Goal: Register for event/course

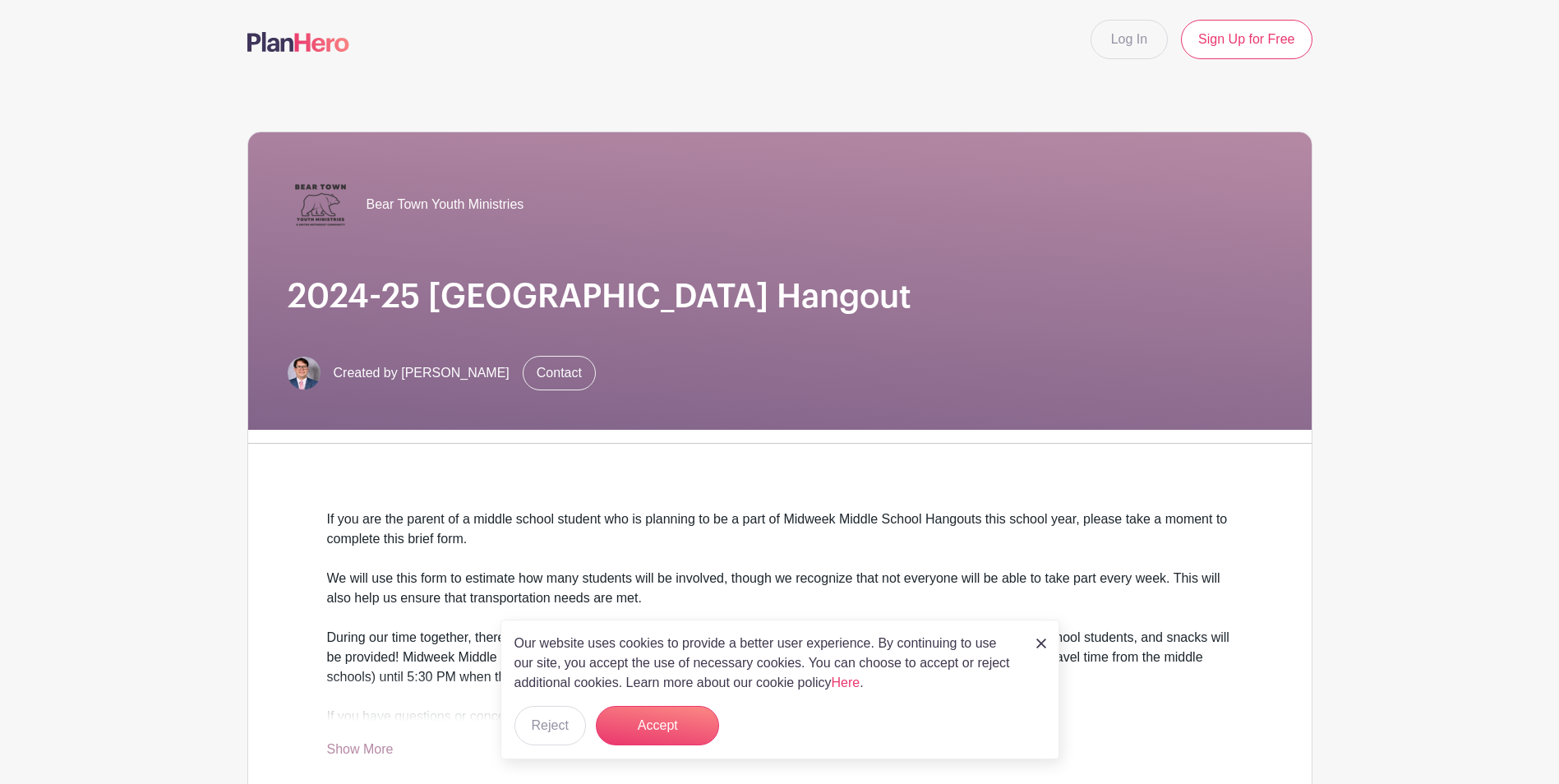
click at [1041, 642] on img at bounding box center [1041, 643] width 10 height 10
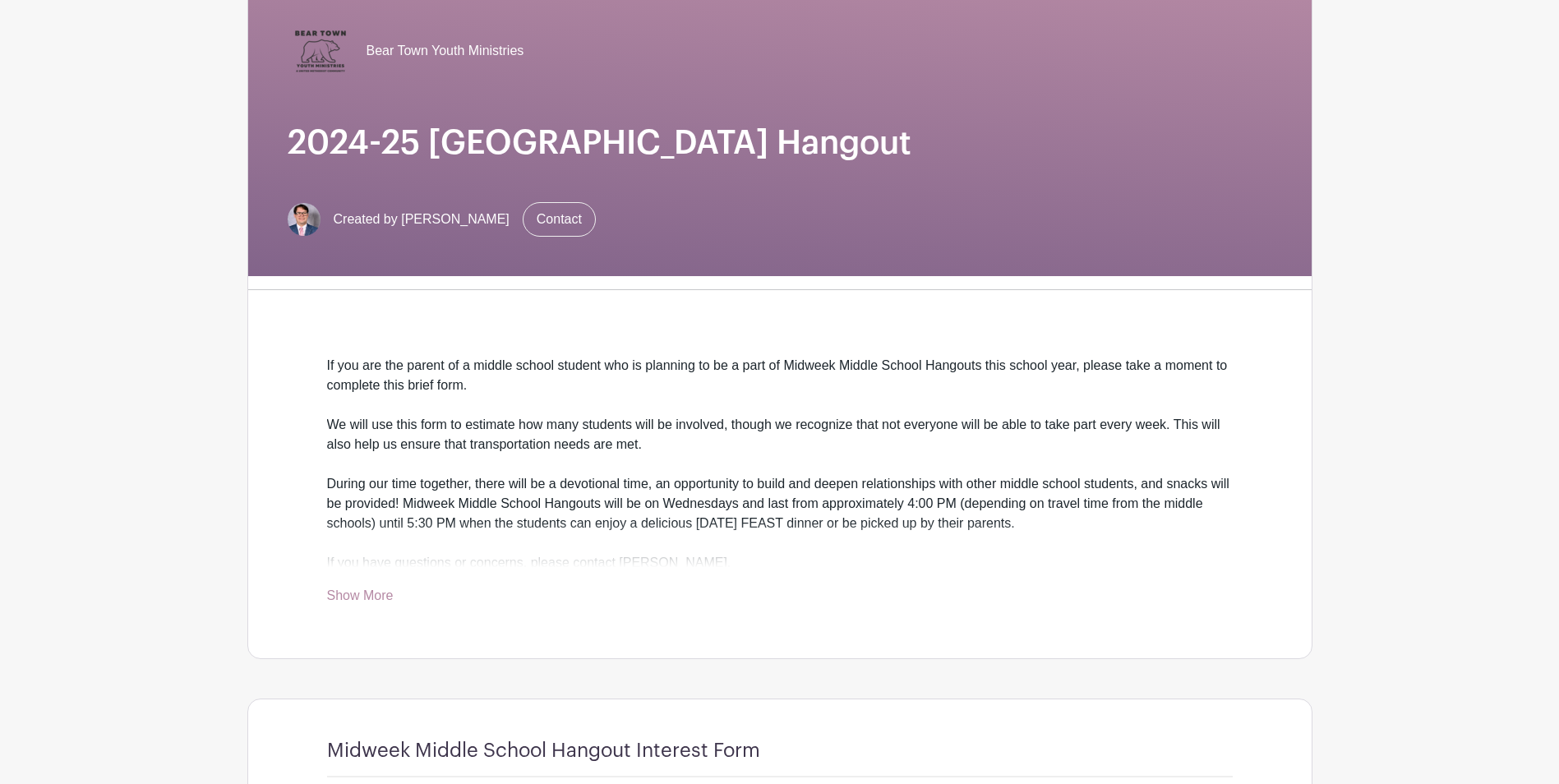
scroll to position [164, 0]
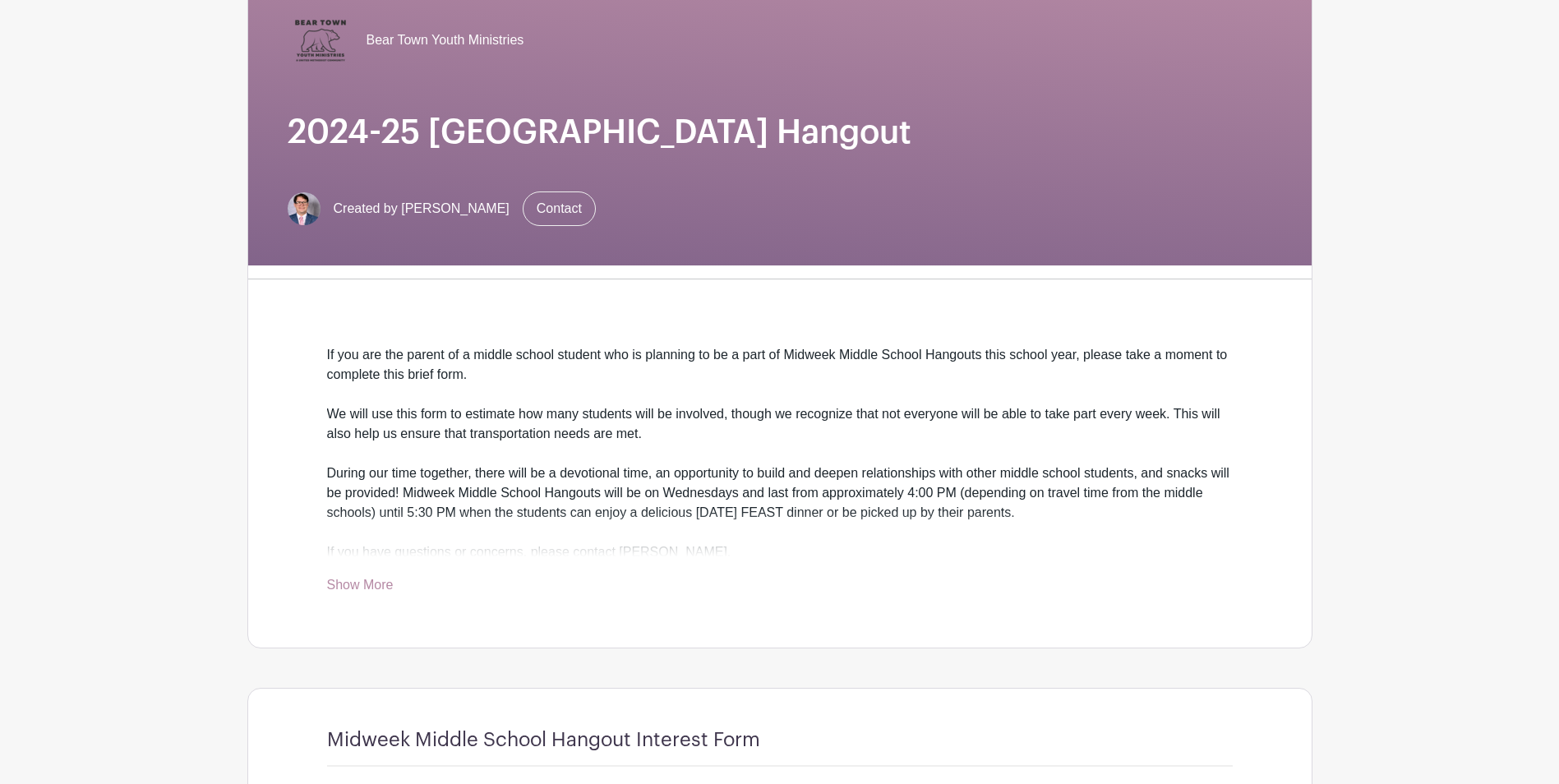
click at [351, 582] on link "Show More" at bounding box center [360, 588] width 66 height 21
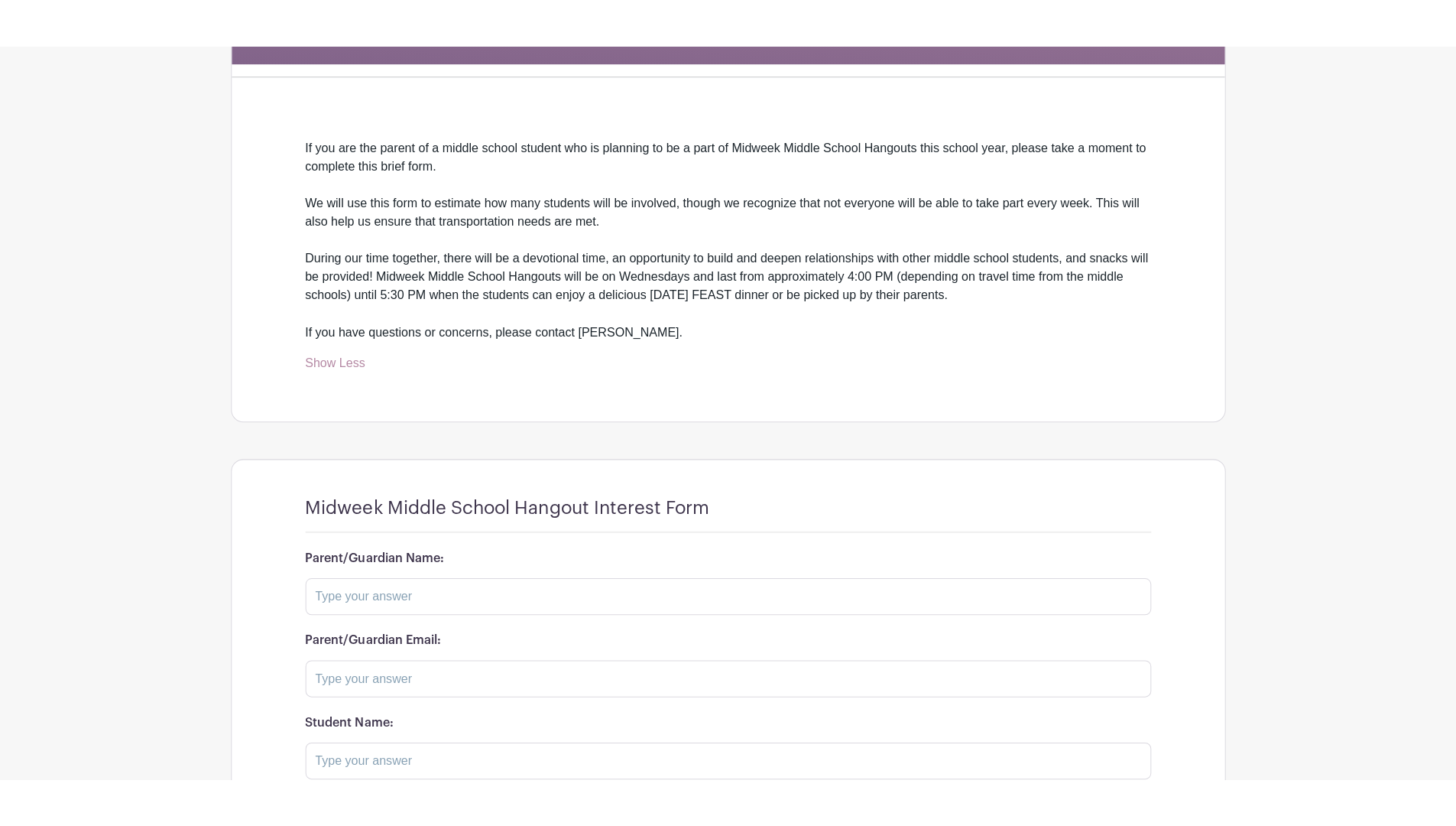
scroll to position [536, 0]
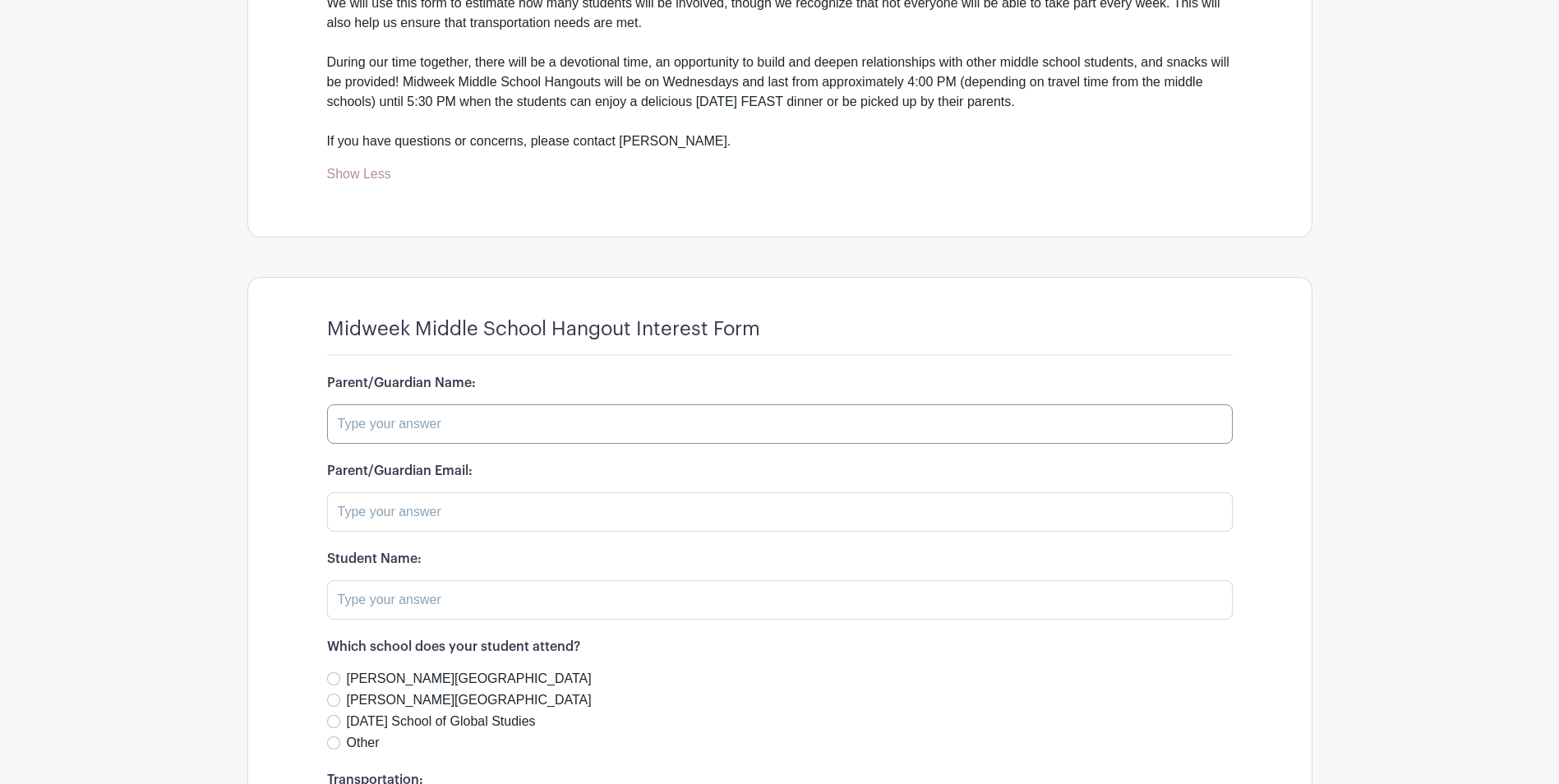
click at [460, 419] on input "text" at bounding box center [780, 424] width 906 height 39
type input "[PERSON_NAME]"
type input "Hunter & [PERSON_NAME]"
type input "Silas & Charlie/Malina"
drag, startPoint x: 484, startPoint y: 605, endPoint x: 265, endPoint y: 582, distance: 220.2
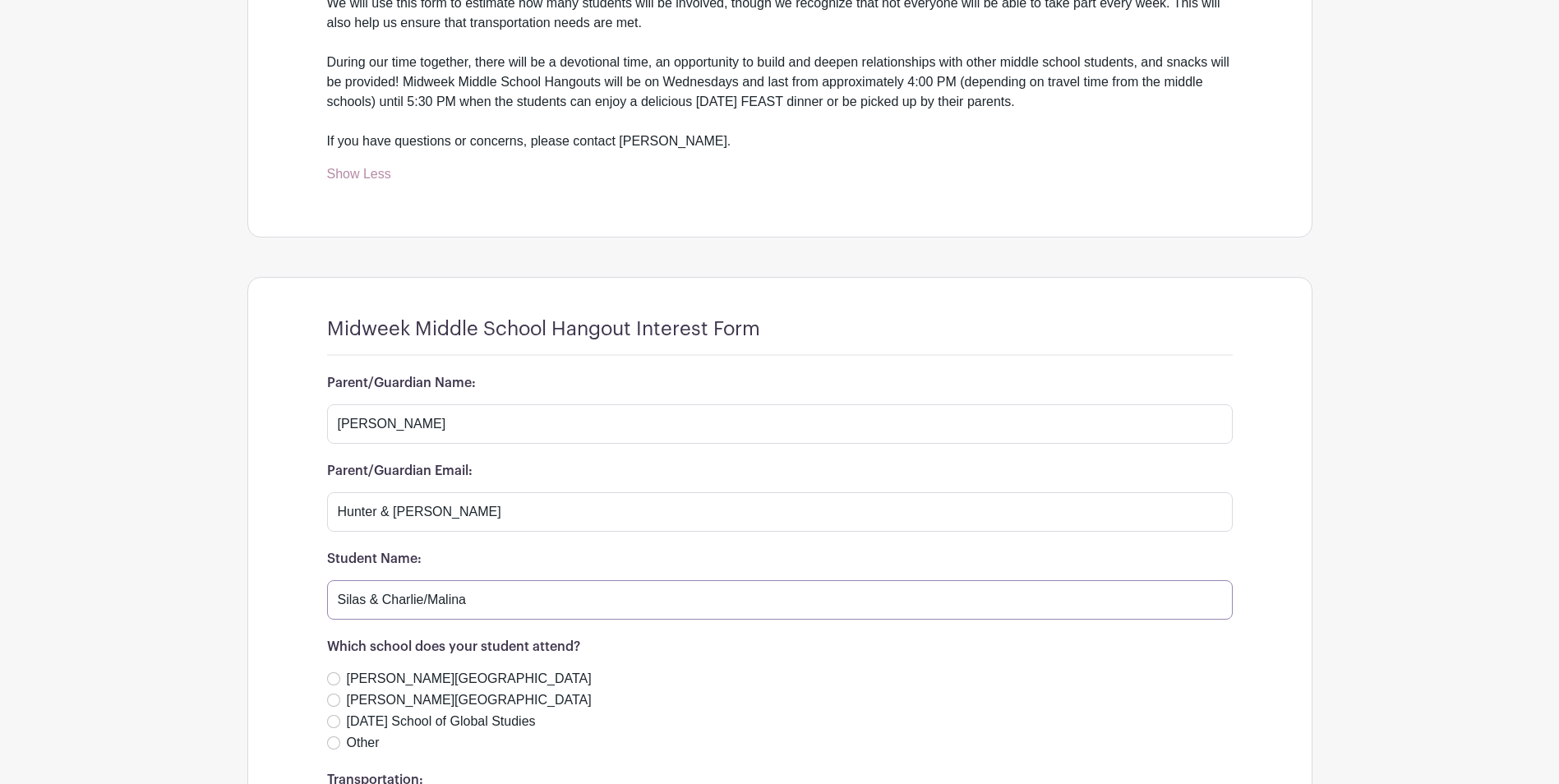
click at [265, 582] on turbo-frame "Midweek Middle School Hangout Interest Form Parent/Guardian Name: [PERSON_NAME]…" at bounding box center [780, 613] width 1064 height 671
click at [509, 523] on input "Hunter & [PERSON_NAME]" at bounding box center [780, 512] width 906 height 39
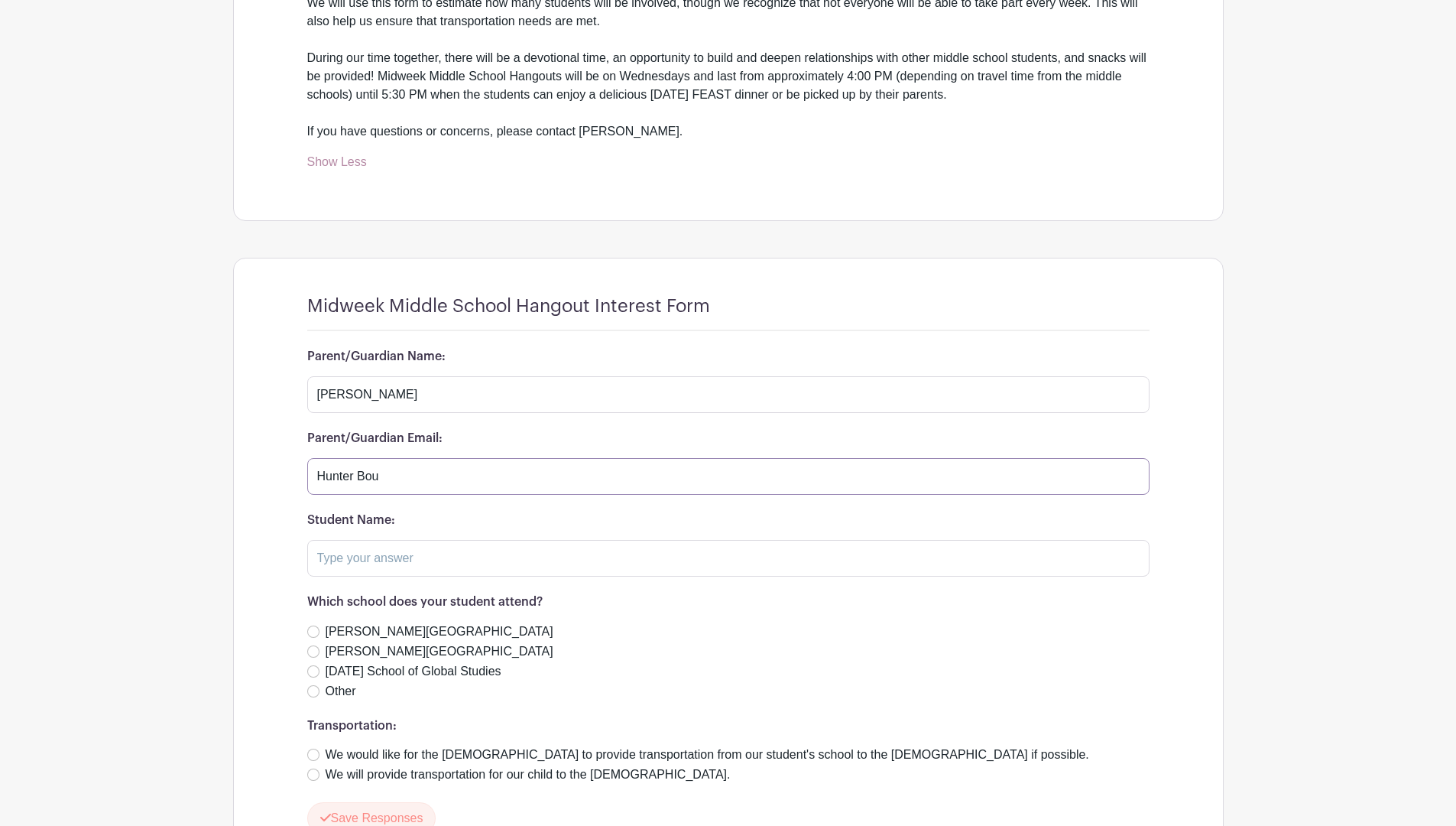
click at [447, 473] on input "Hunter Bou" at bounding box center [728, 476] width 842 height 37
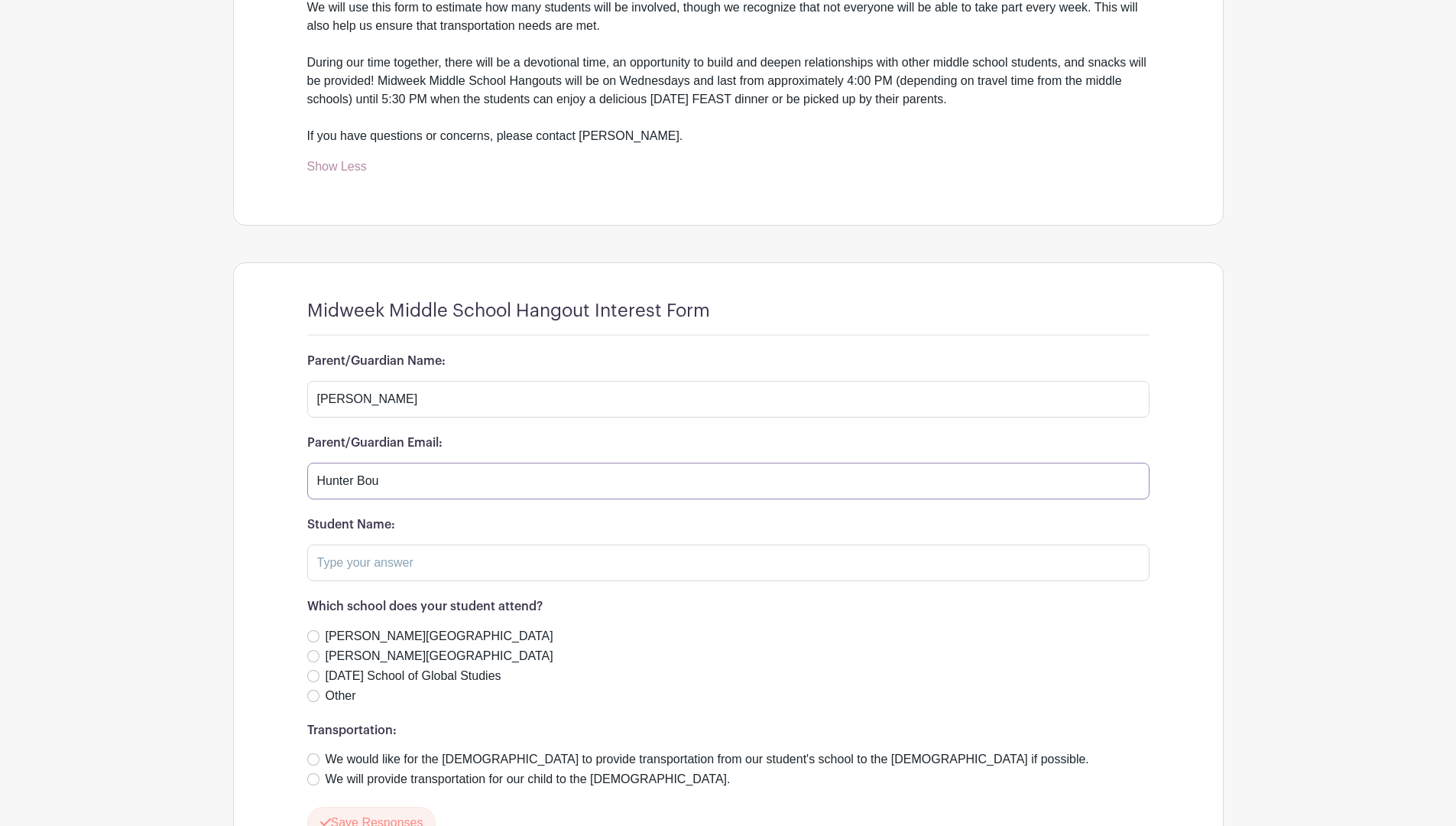
scroll to position [459, 0]
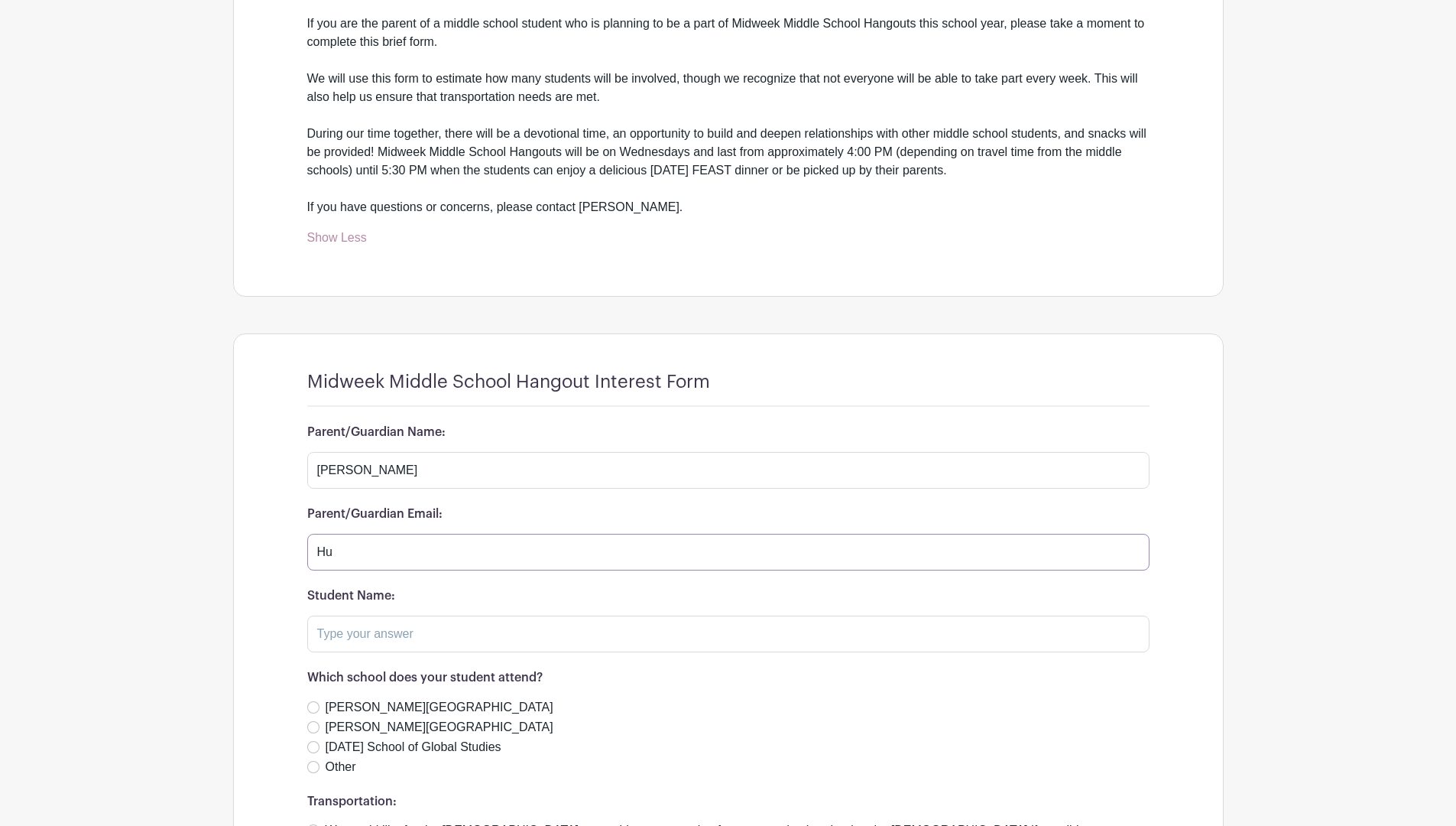
type input "H"
type input "[EMAIL_ADDRESS][DOMAIN_NAME]"
click at [453, 643] on input "text" at bounding box center [728, 634] width 842 height 37
type input "[PERSON_NAME]"
click at [314, 708] on input "[PERSON_NAME][GEOGRAPHIC_DATA]" at bounding box center [313, 707] width 12 height 12
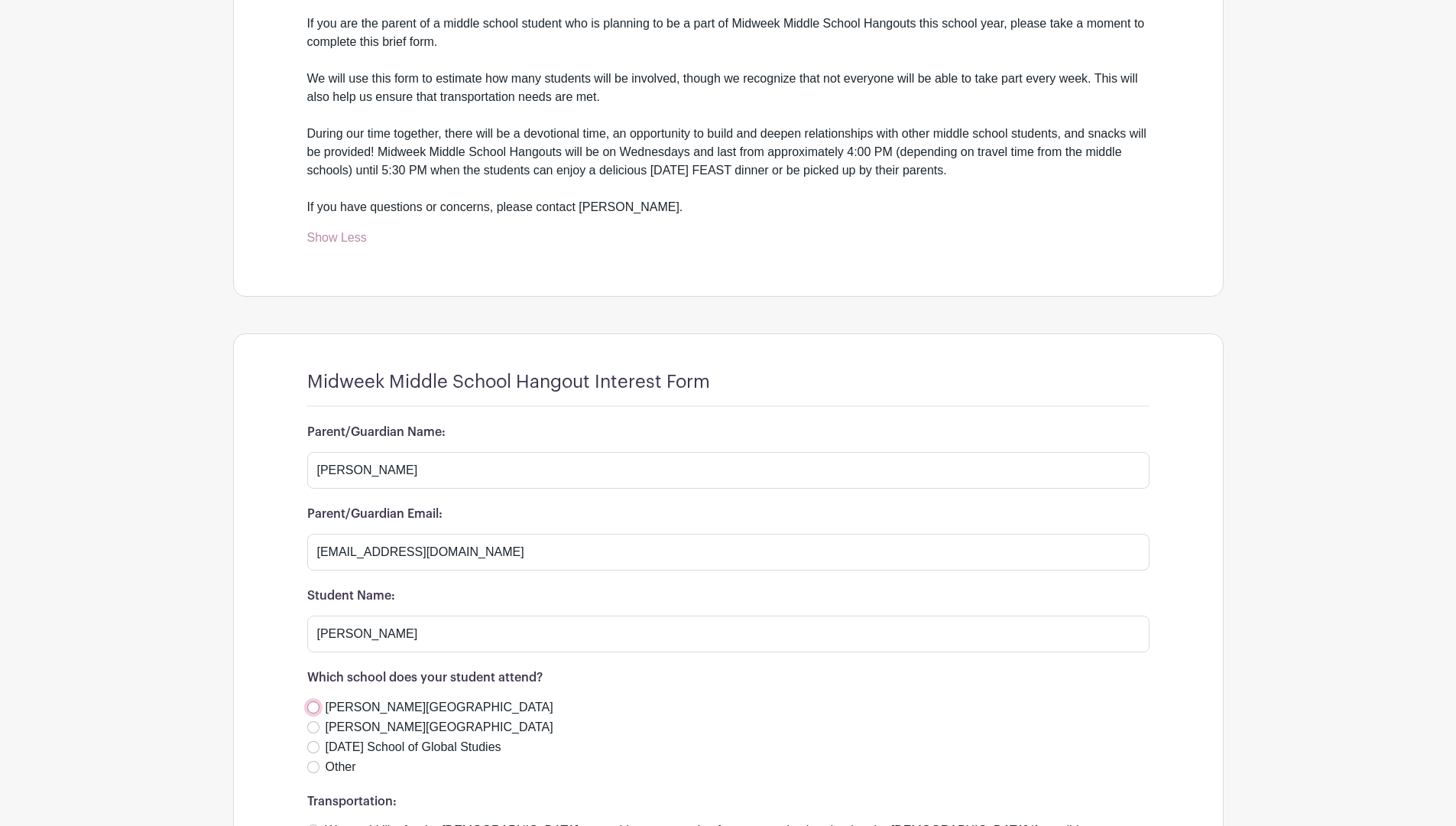
radio input "true"
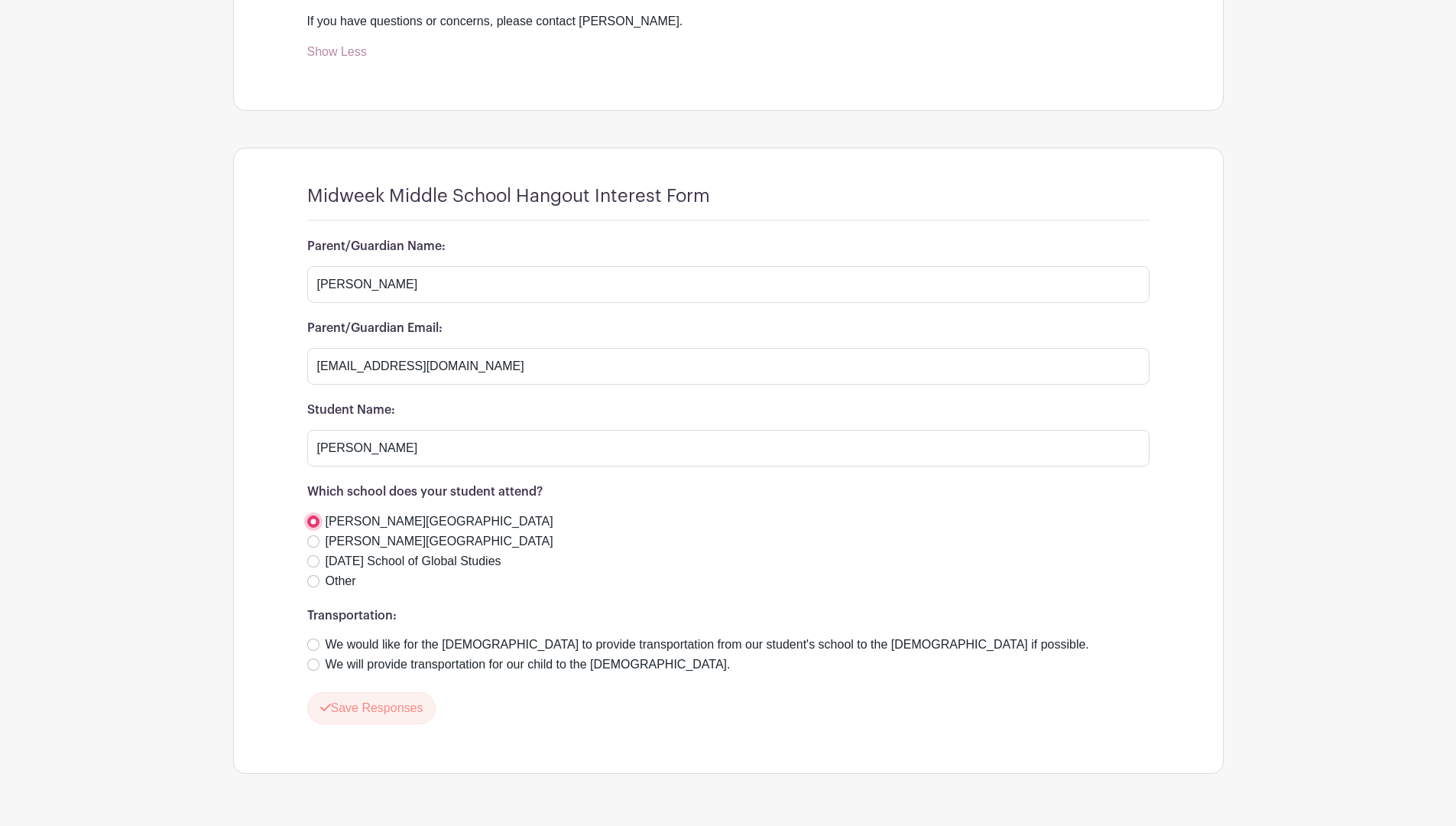
scroll to position [689, 0]
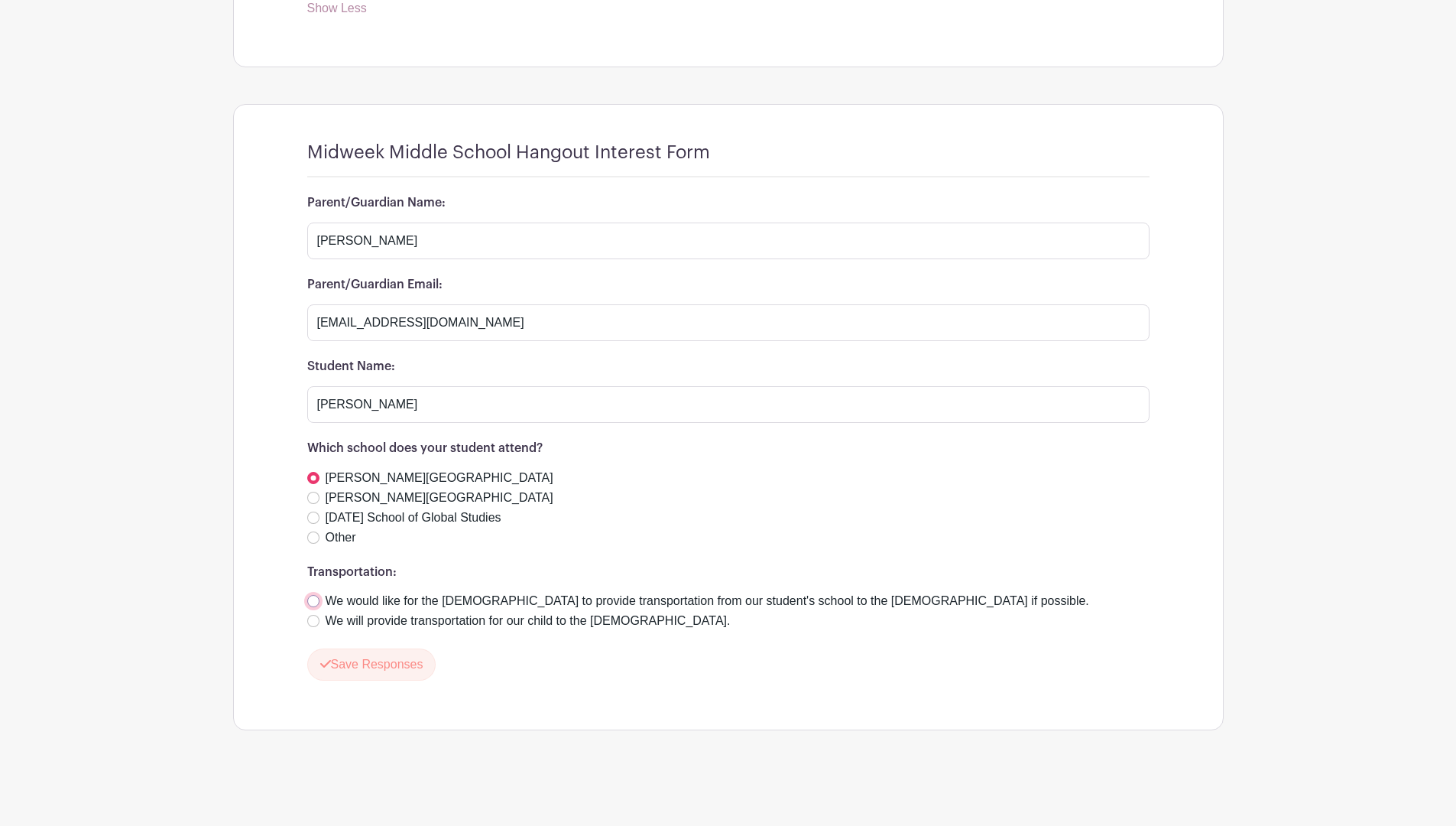
click at [312, 600] on input "We would like for the [DEMOGRAPHIC_DATA] to provide transportation from our stu…" at bounding box center [313, 601] width 12 height 12
radio input "true"
click at [388, 661] on button "Save Responses" at bounding box center [371, 664] width 130 height 32
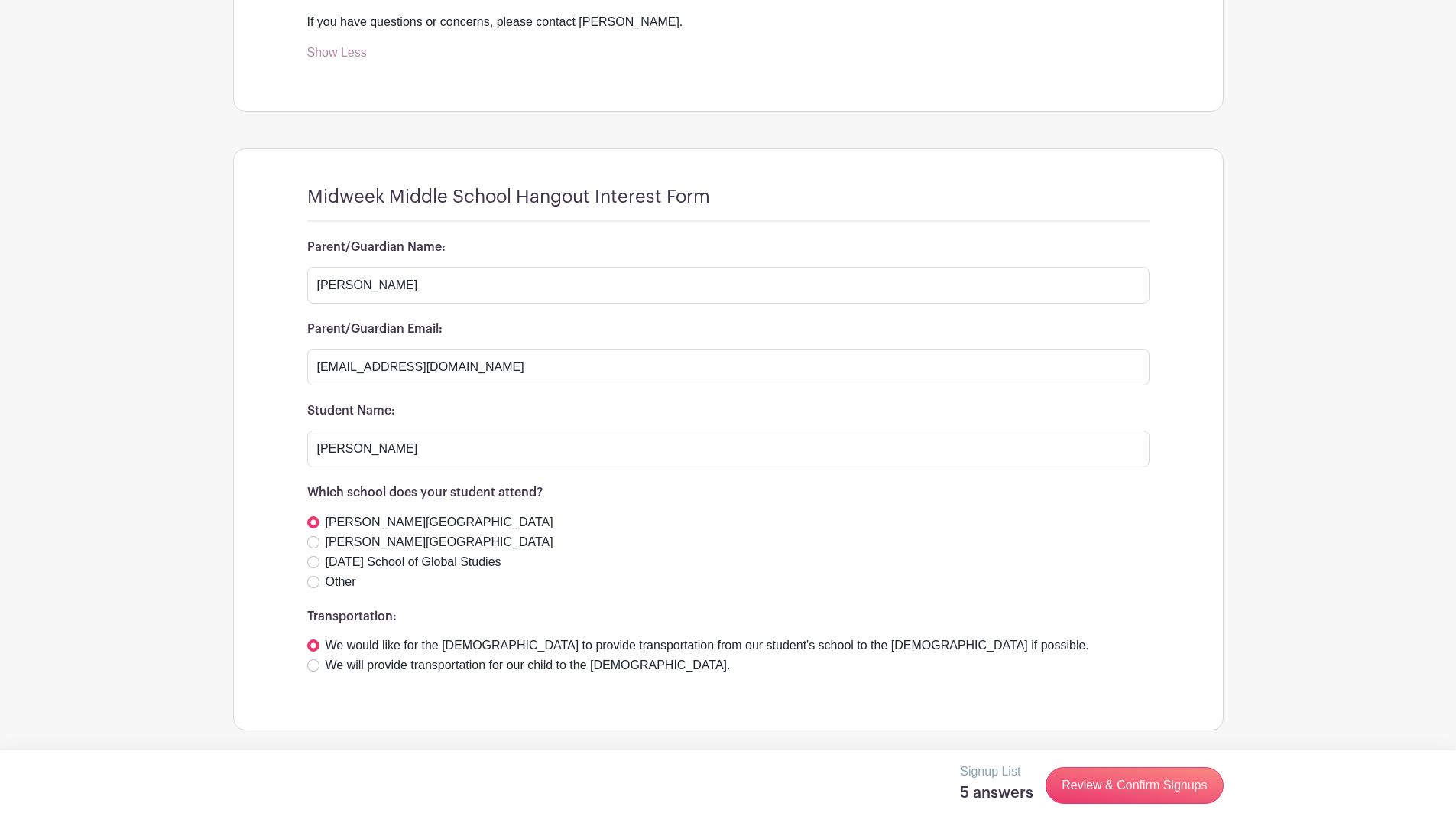
scroll to position [644, 0]
click at [1160, 776] on link "Review & Confirm Signups" at bounding box center [1134, 785] width 177 height 37
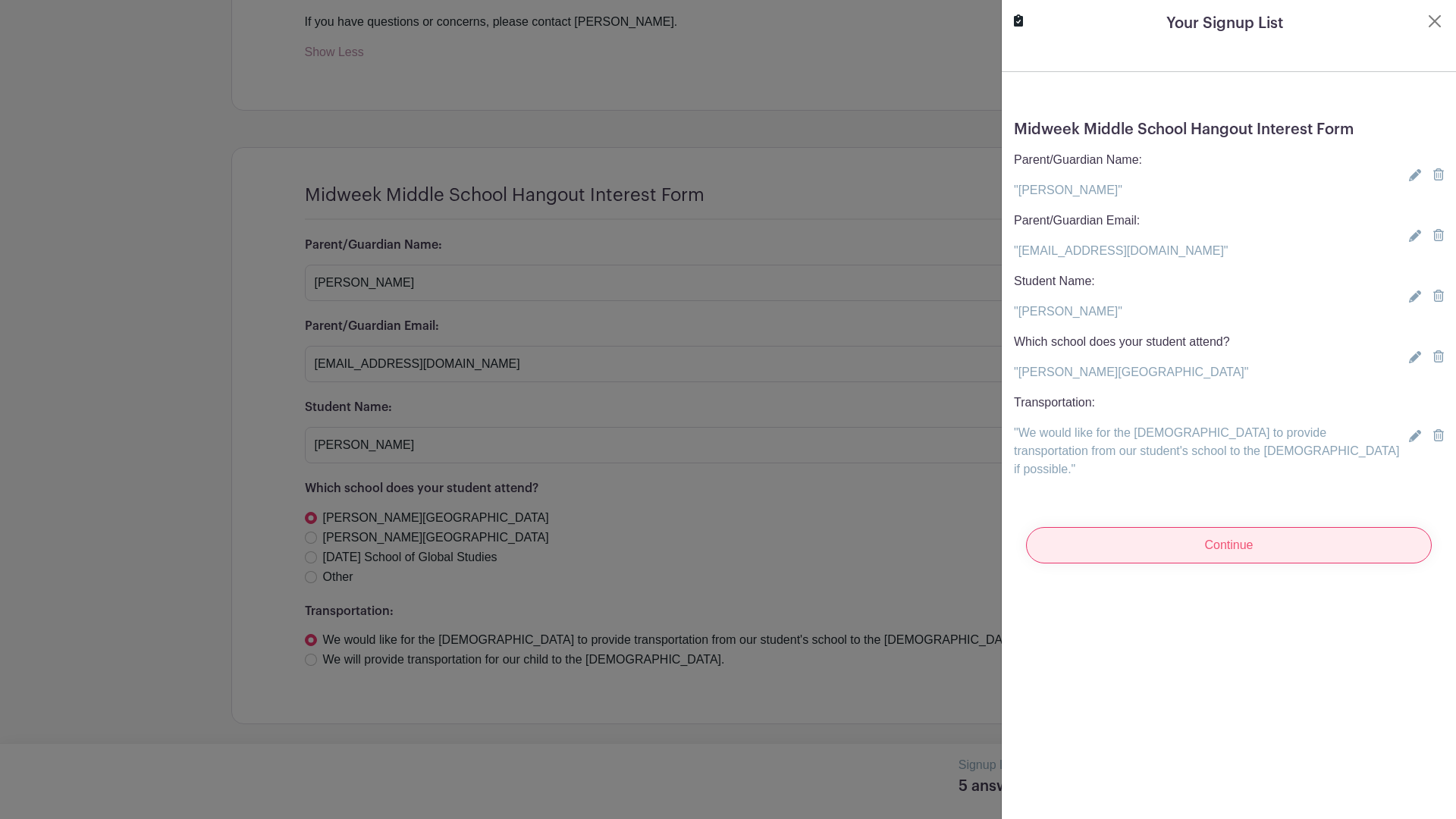
click at [1217, 528] on input "Continue" at bounding box center [1229, 545] width 405 height 36
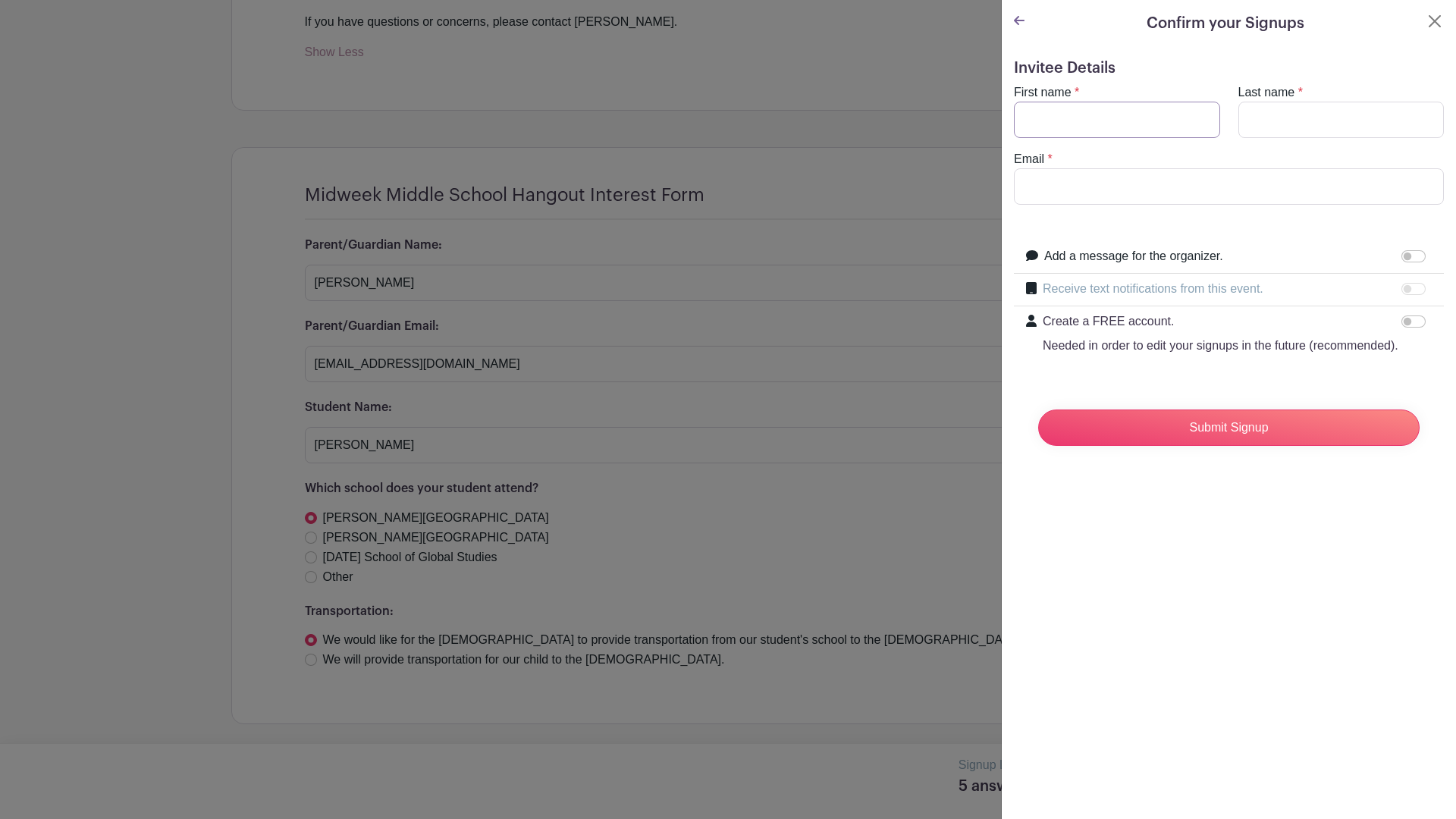
click at [1105, 114] on input "First name" at bounding box center [1117, 120] width 206 height 36
type input "[PERSON_NAME]"
type input "Rice"
type input "[EMAIL_ADDRESS][DOMAIN_NAME]"
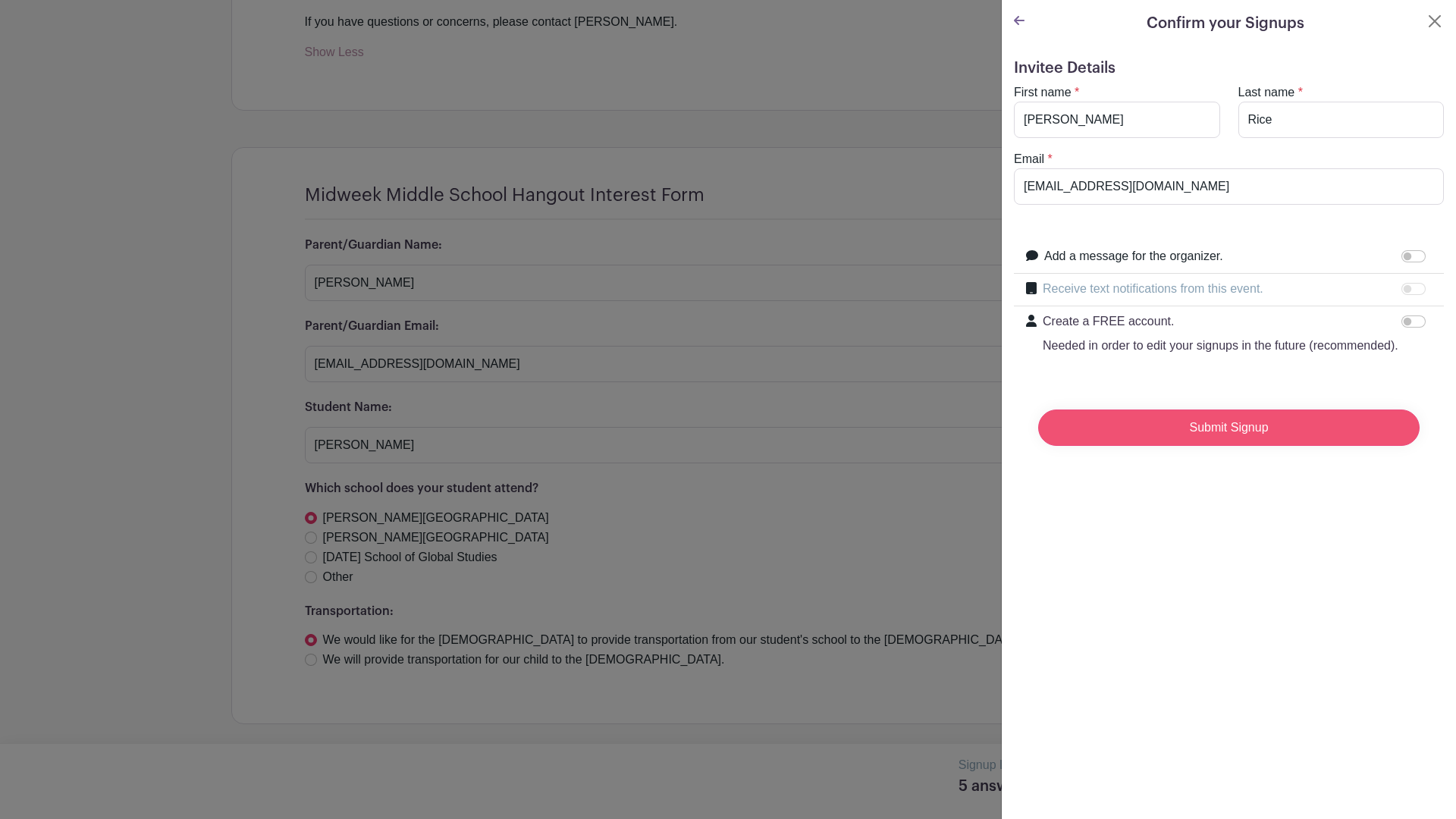
click at [1205, 436] on input "Submit Signup" at bounding box center [1229, 428] width 381 height 36
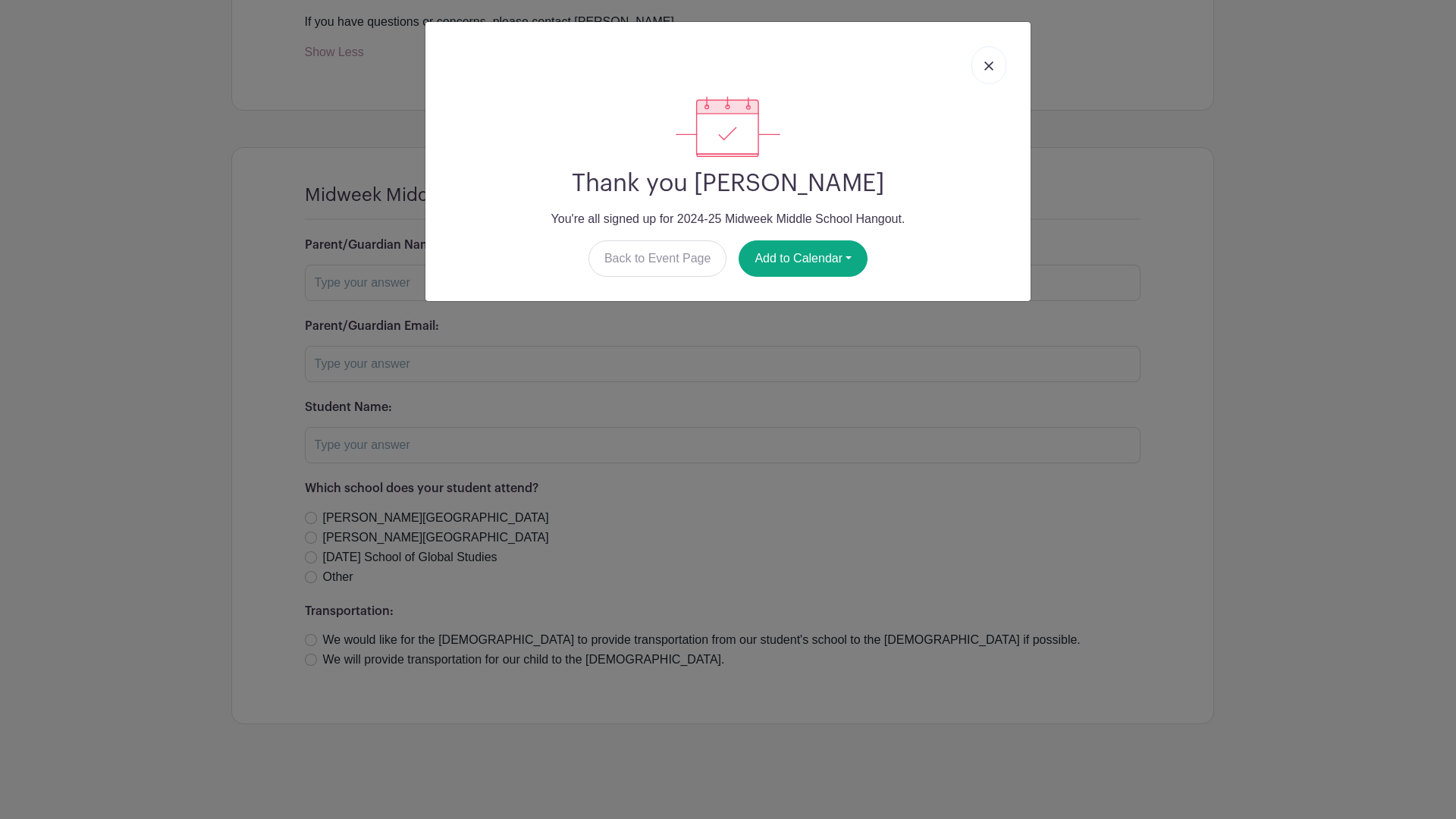
click at [992, 61] on img at bounding box center [988, 66] width 9 height 9
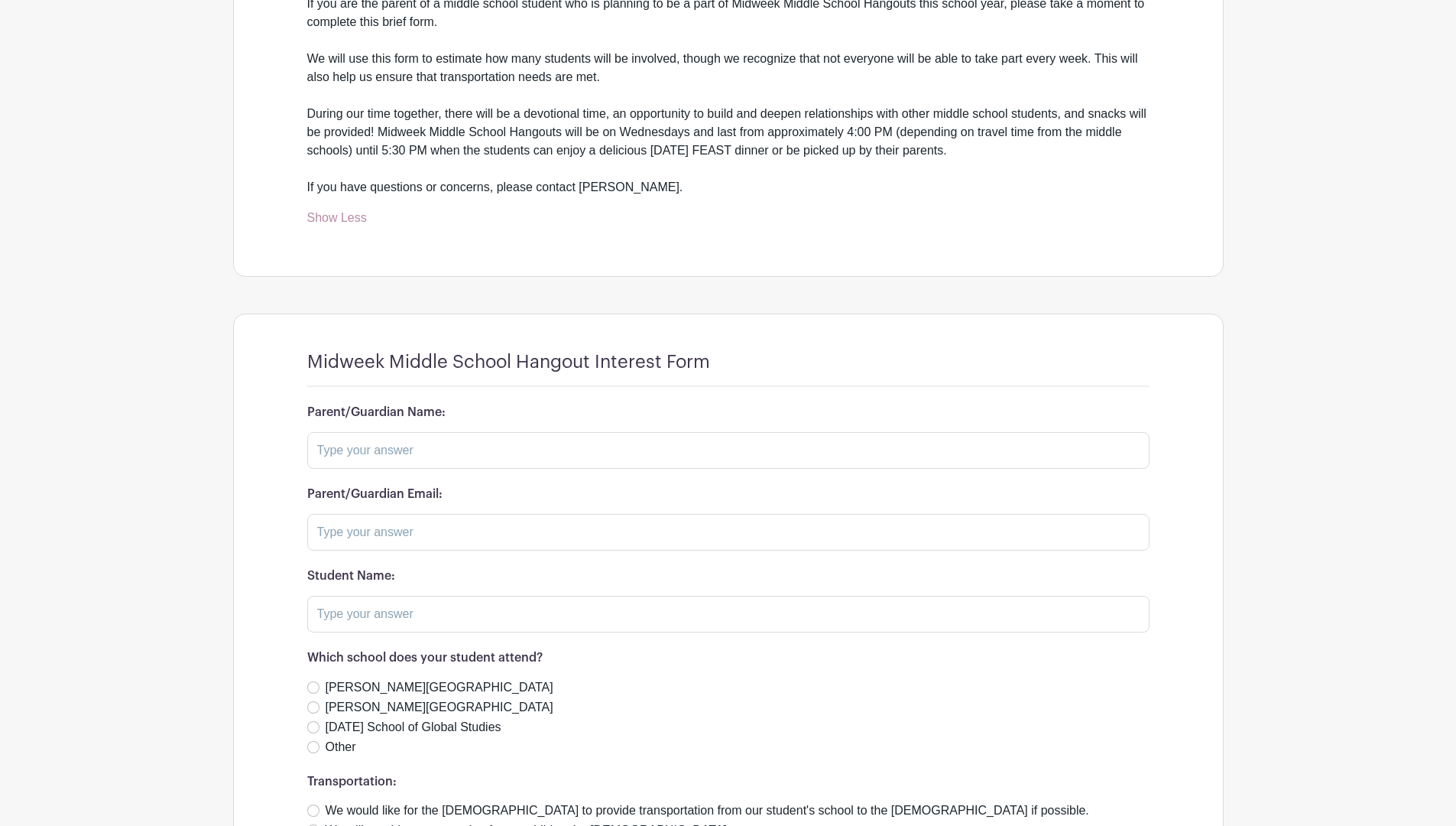
scroll to position [491, 0]
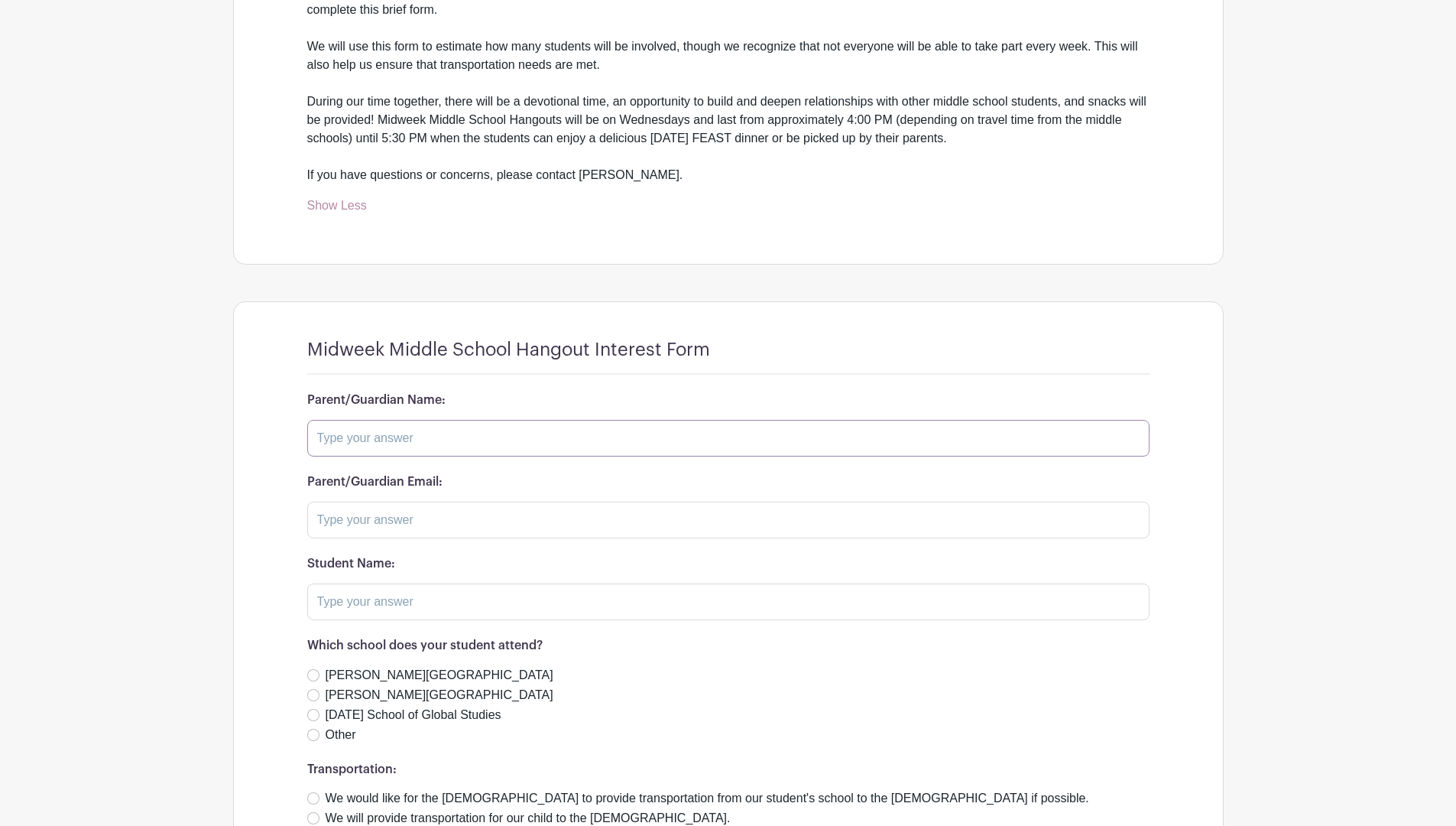
click at [451, 428] on input "text" at bounding box center [728, 438] width 842 height 37
type input "[PERSON_NAME]"
type input "[EMAIL_ADDRESS][DOMAIN_NAME]"
click at [353, 598] on input "[PERSON_NAME]" at bounding box center [728, 602] width 842 height 37
type input "[PERSON_NAME]"
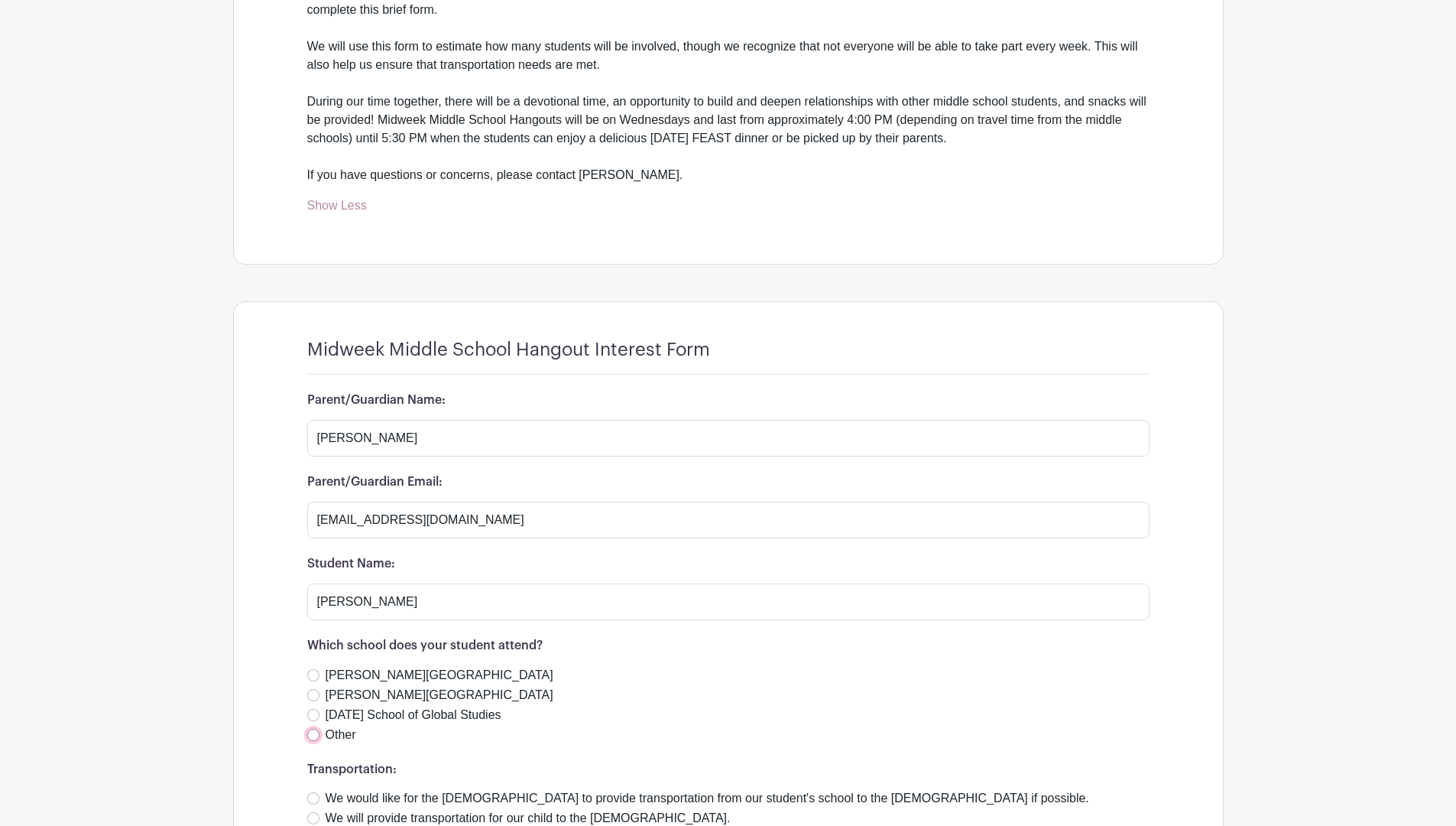
click at [313, 736] on input "Other" at bounding box center [313, 735] width 12 height 12
radio input "true"
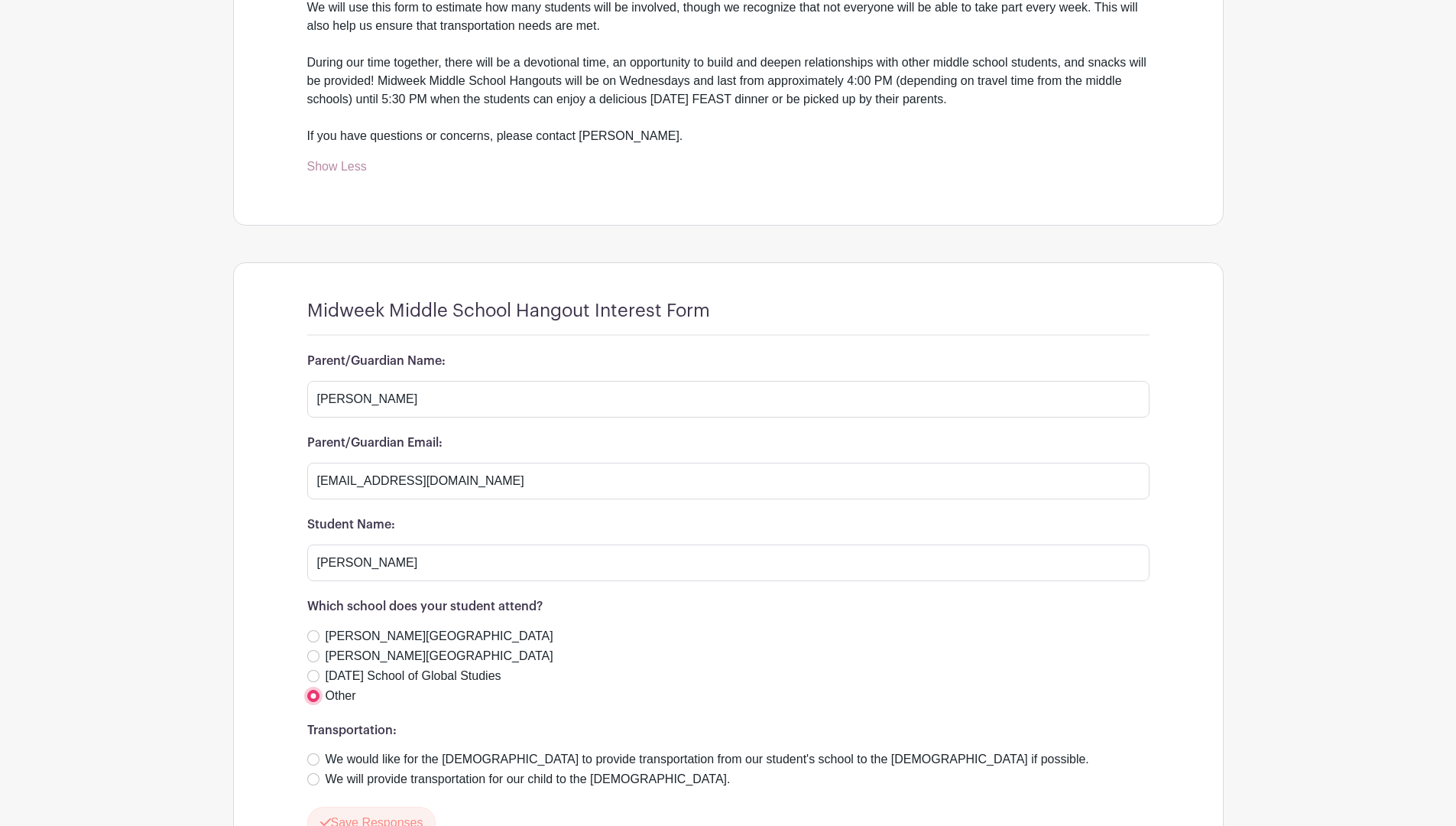
scroll to position [568, 0]
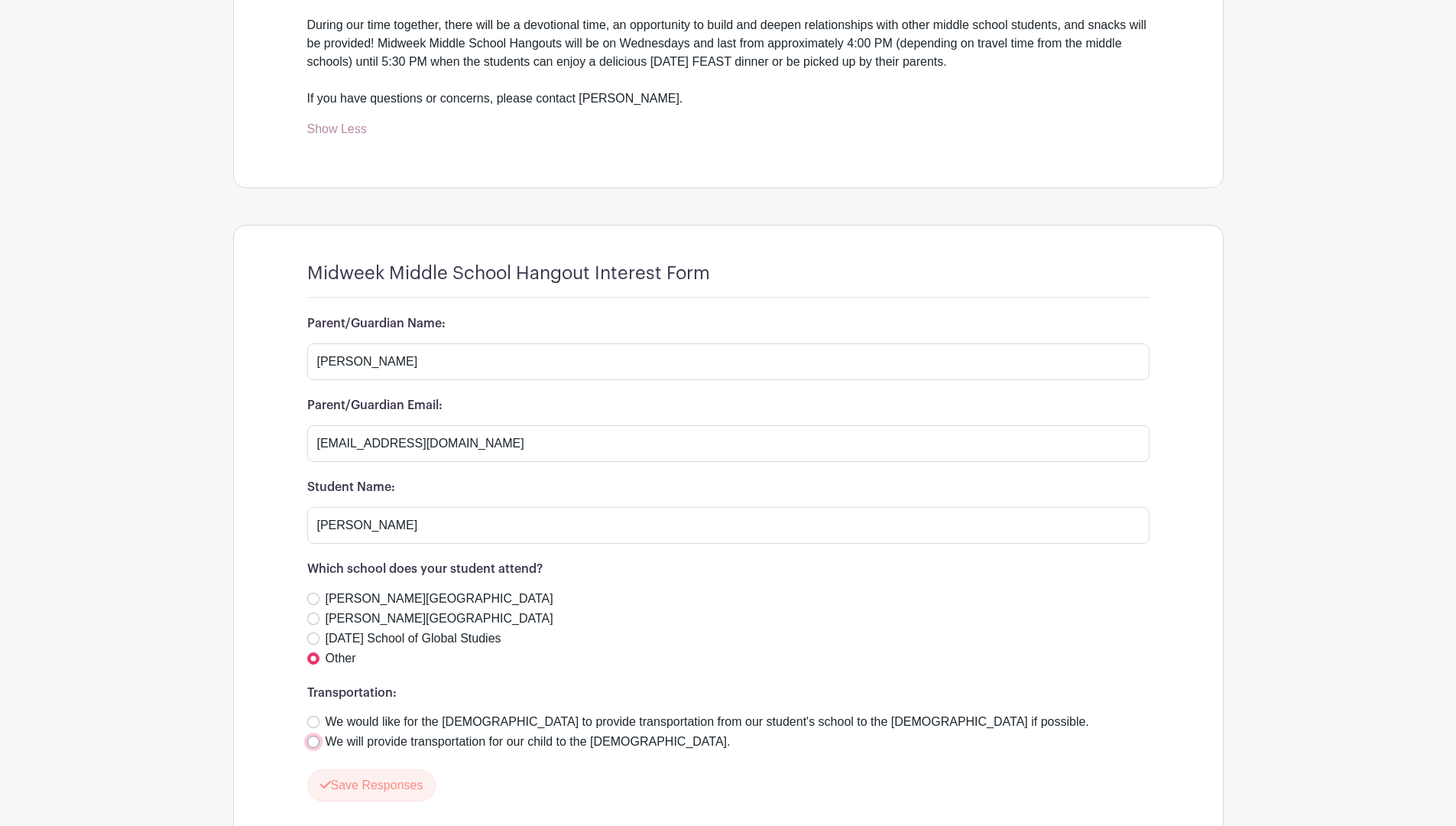
click at [316, 741] on input "We will provide transportation for our child to the [DEMOGRAPHIC_DATA]." at bounding box center [313, 742] width 12 height 12
radio input "true"
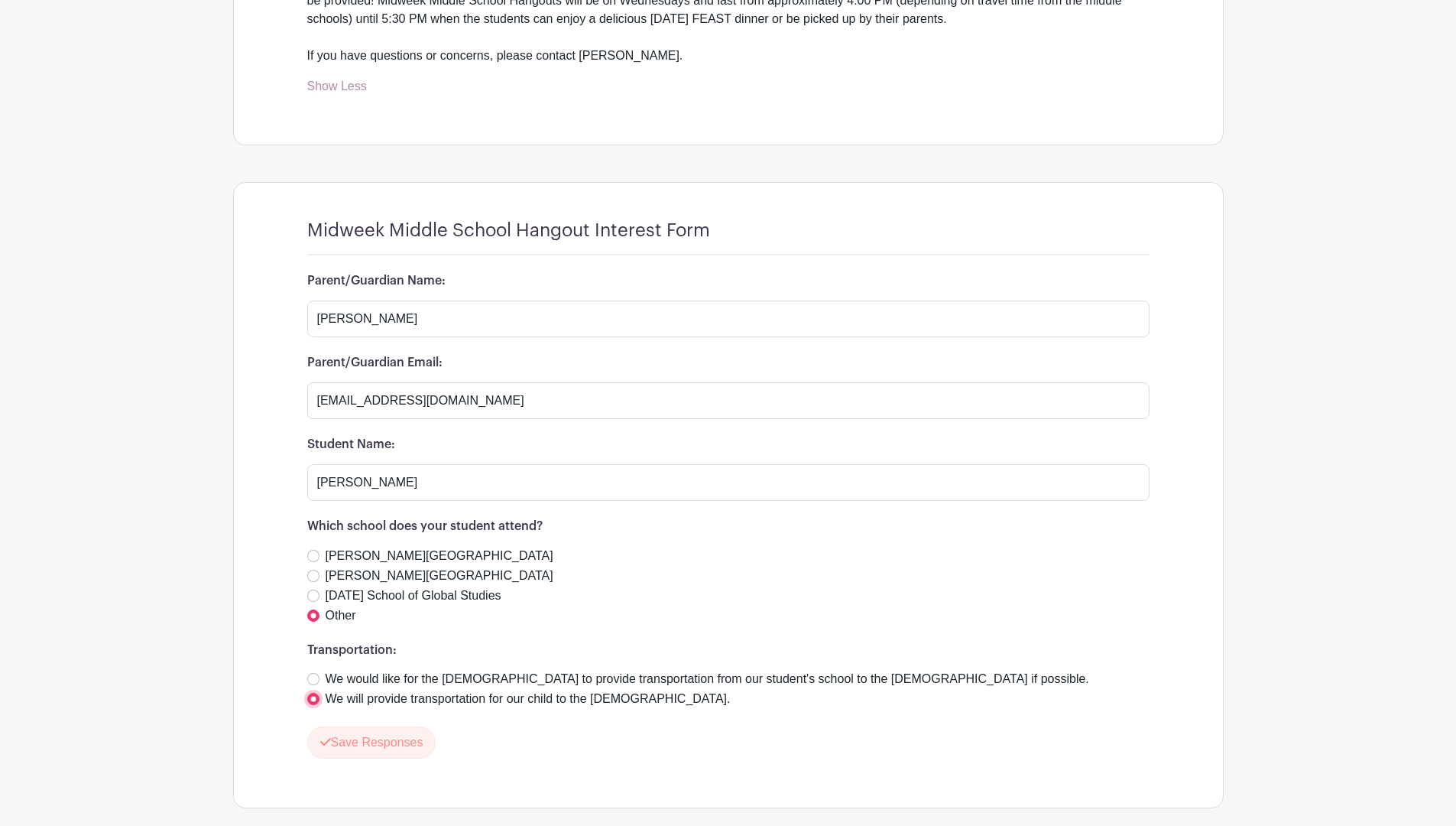
scroll to position [612, 0]
click at [408, 731] on button "Save Responses" at bounding box center [371, 741] width 130 height 32
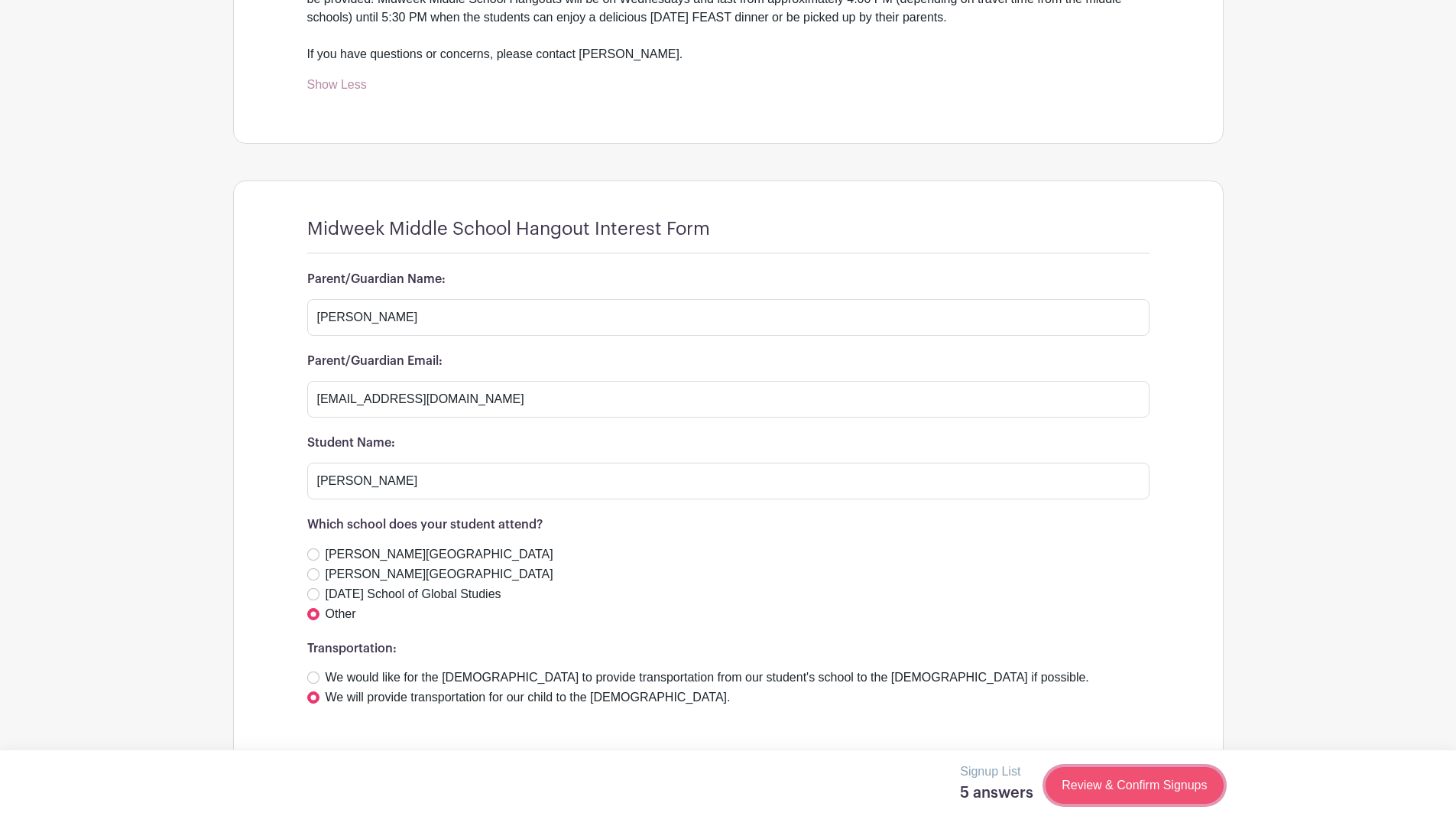
click at [1111, 786] on link "Review & Confirm Signups" at bounding box center [1134, 785] width 177 height 37
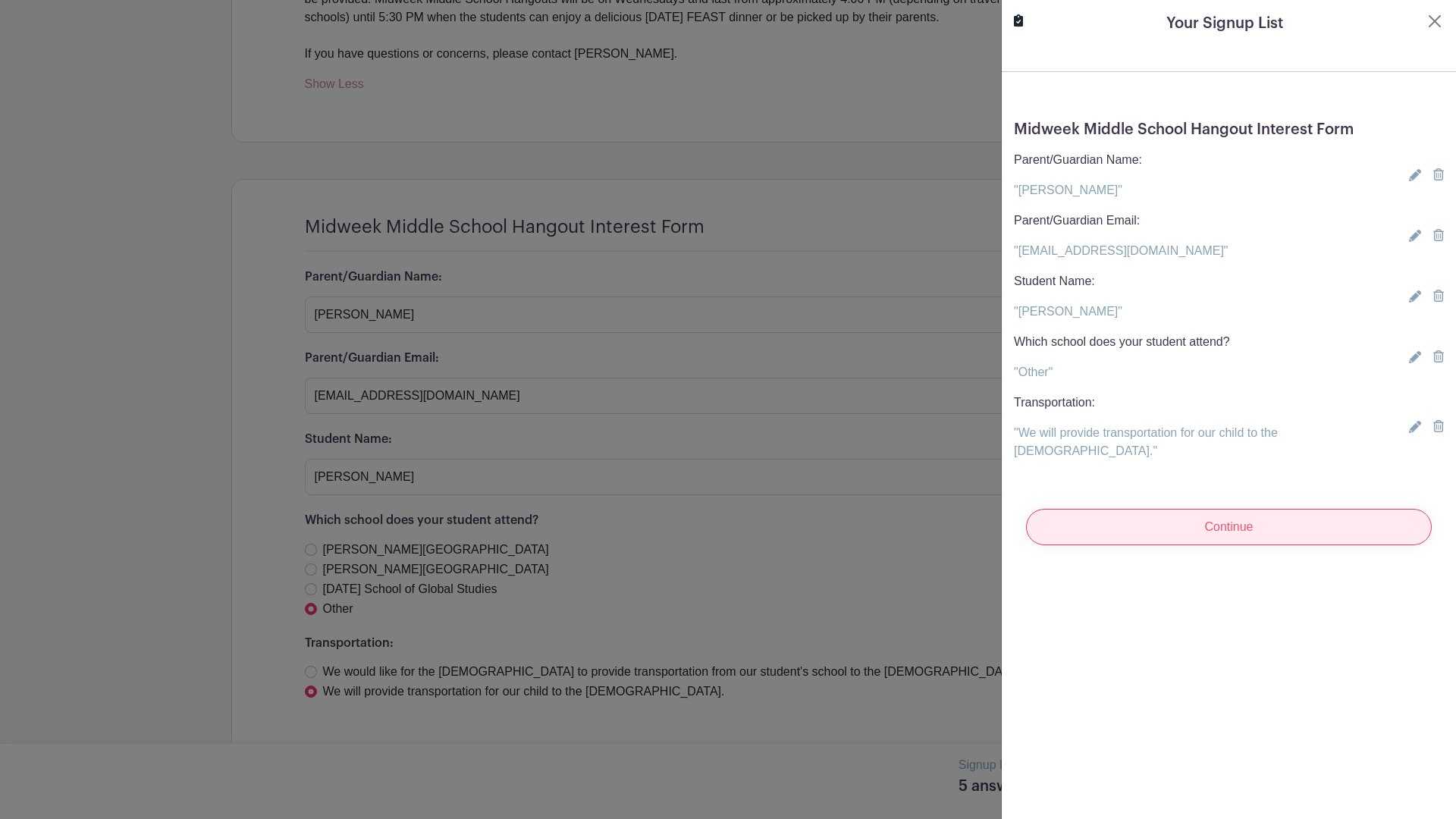
click at [1239, 513] on input "Continue" at bounding box center [1229, 527] width 405 height 36
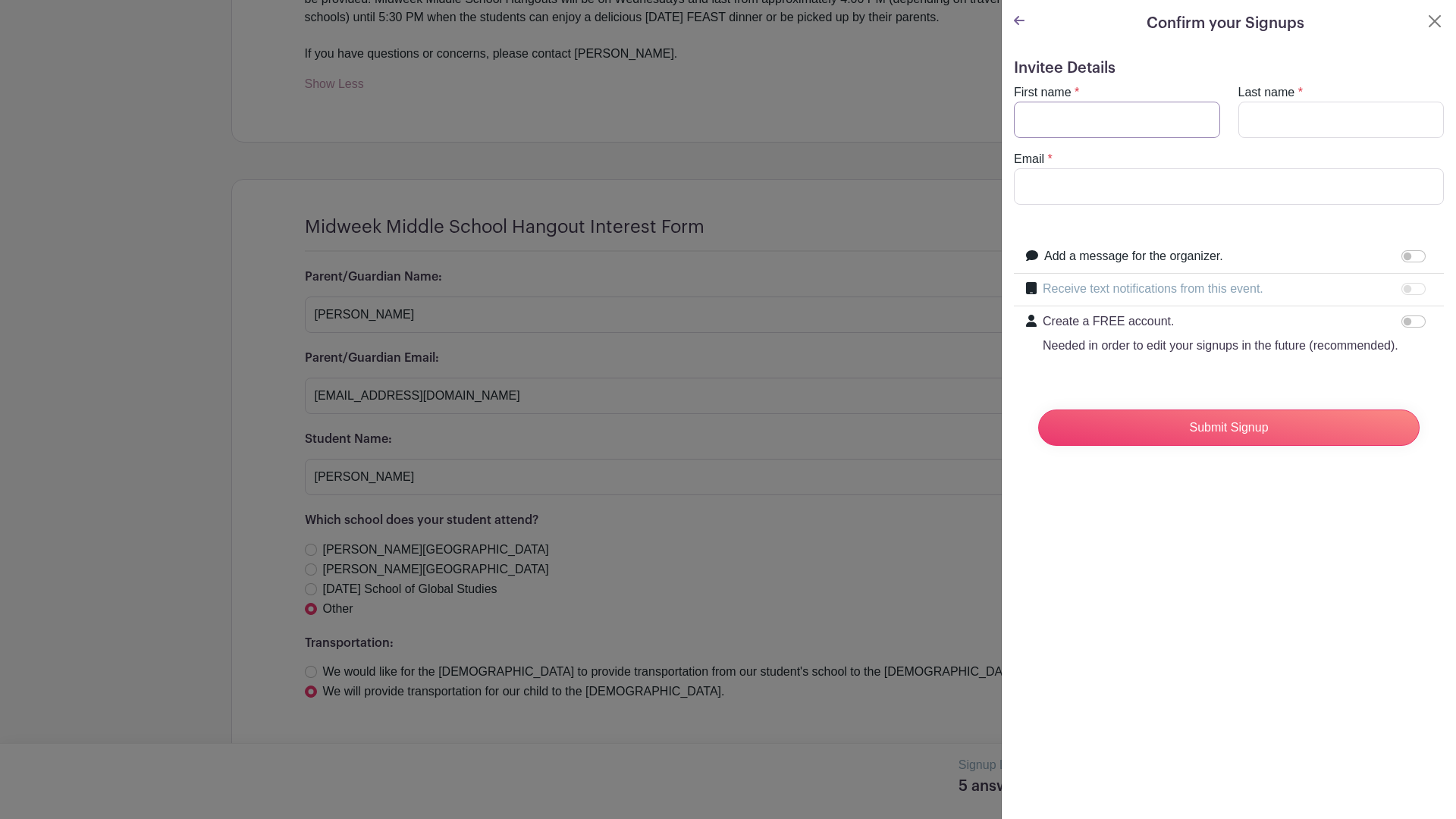
click at [1137, 121] on input "First name" at bounding box center [1117, 120] width 206 height 36
type input "[PERSON_NAME]"
type input "Rice"
type input "[EMAIL_ADDRESS][DOMAIN_NAME]"
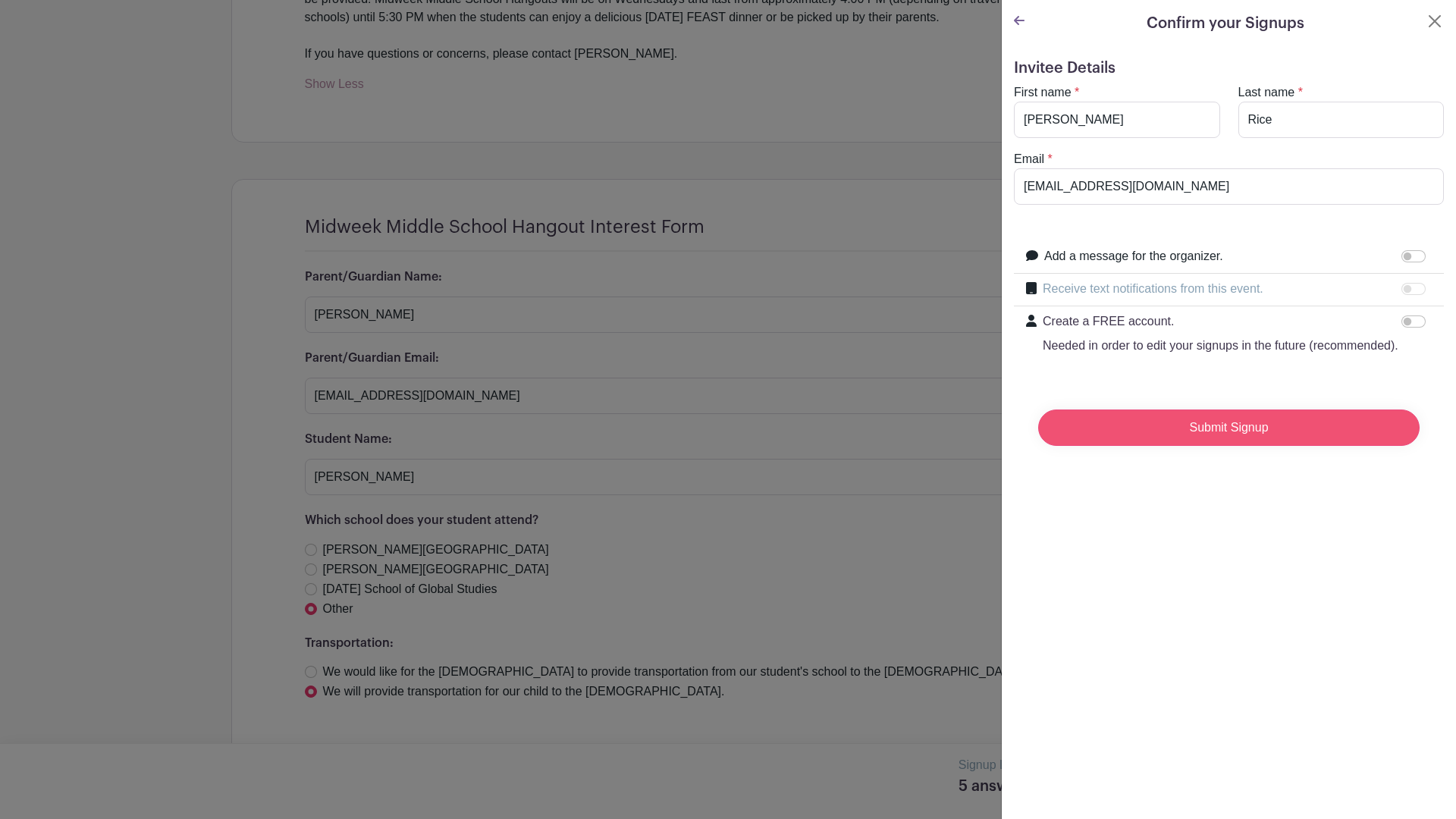
click at [1242, 437] on input "Submit Signup" at bounding box center [1229, 428] width 381 height 36
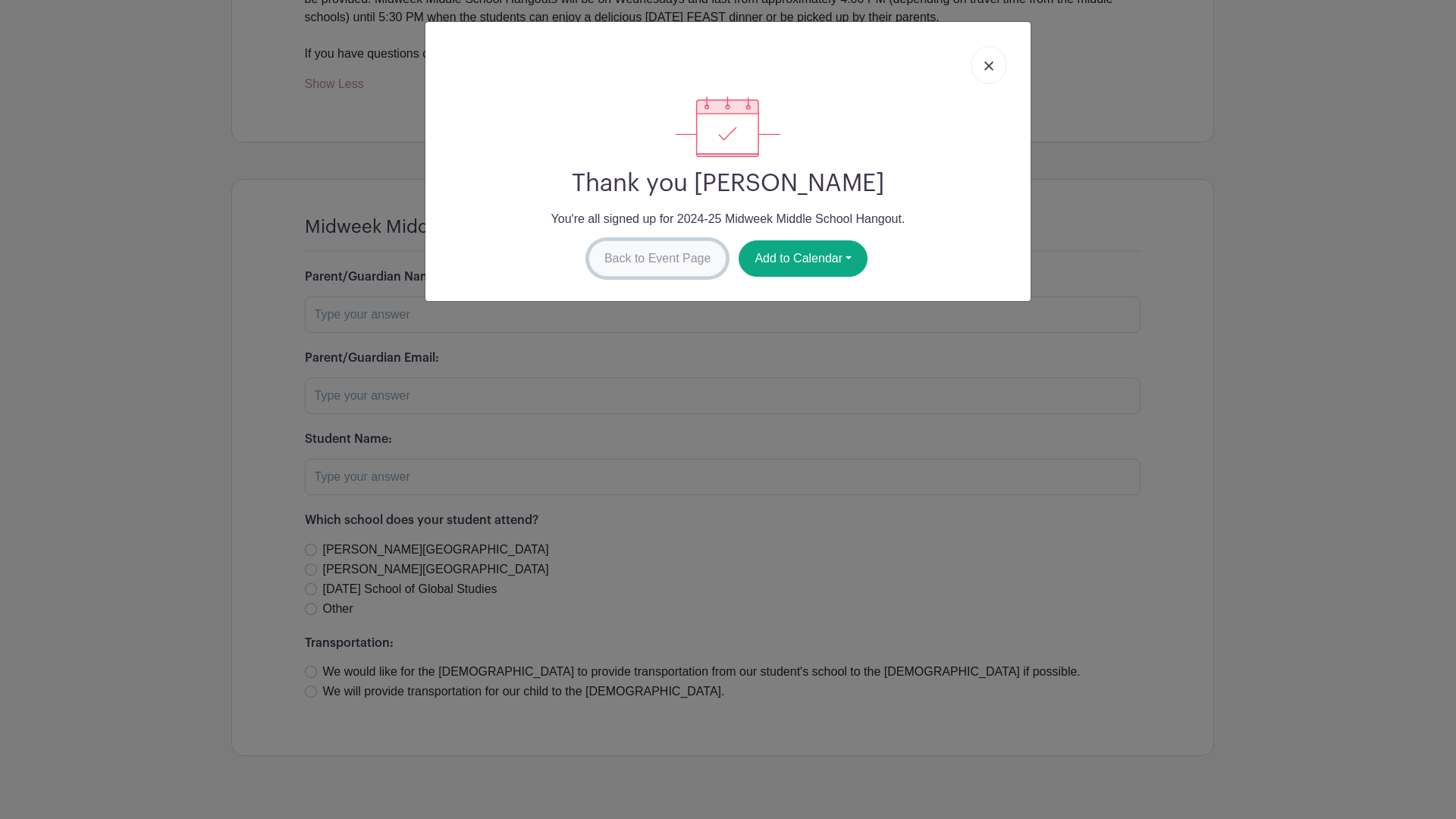
click at [663, 254] on link "Back to Event Page" at bounding box center [657, 259] width 139 height 36
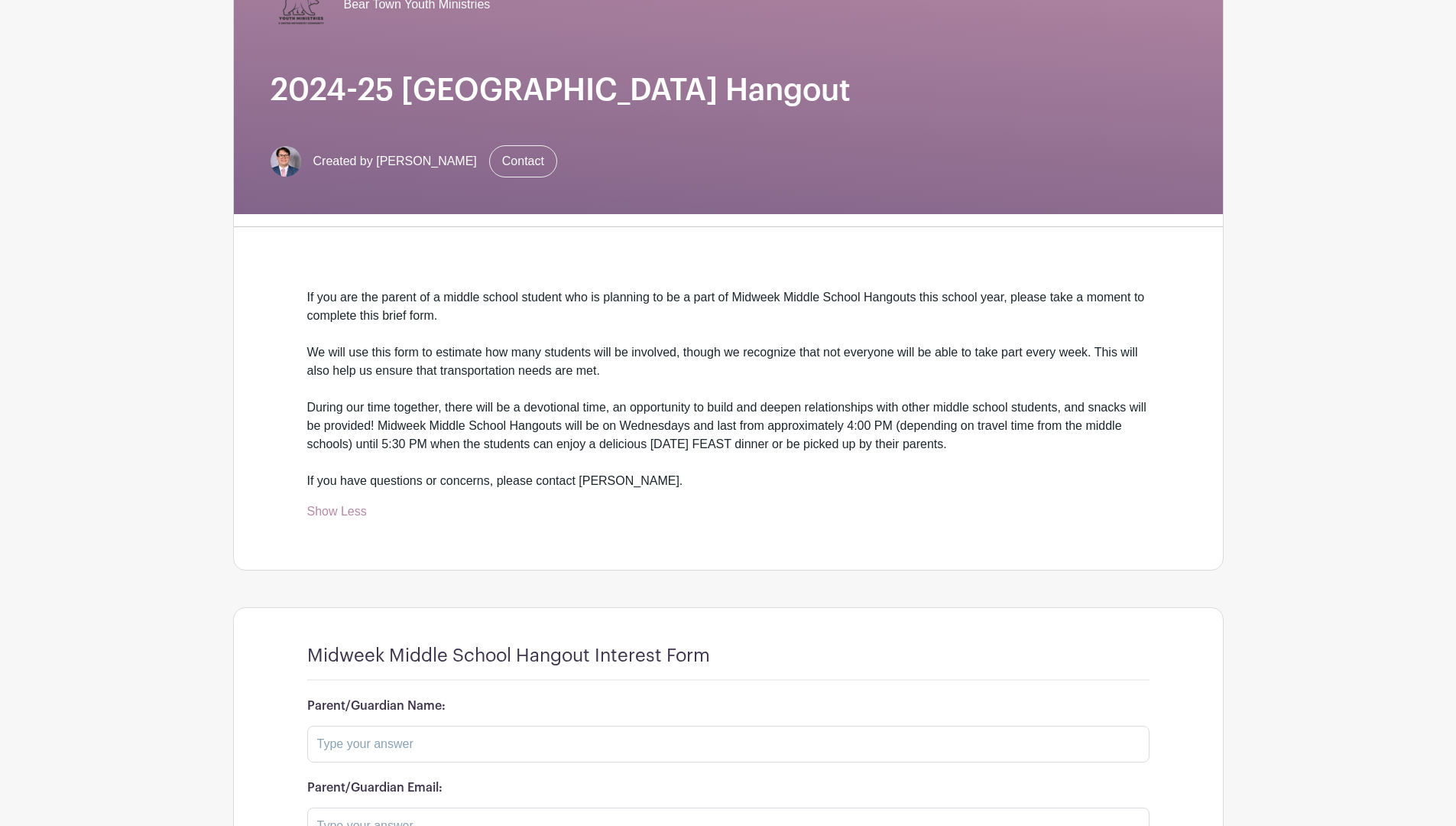
scroll to position [0, 0]
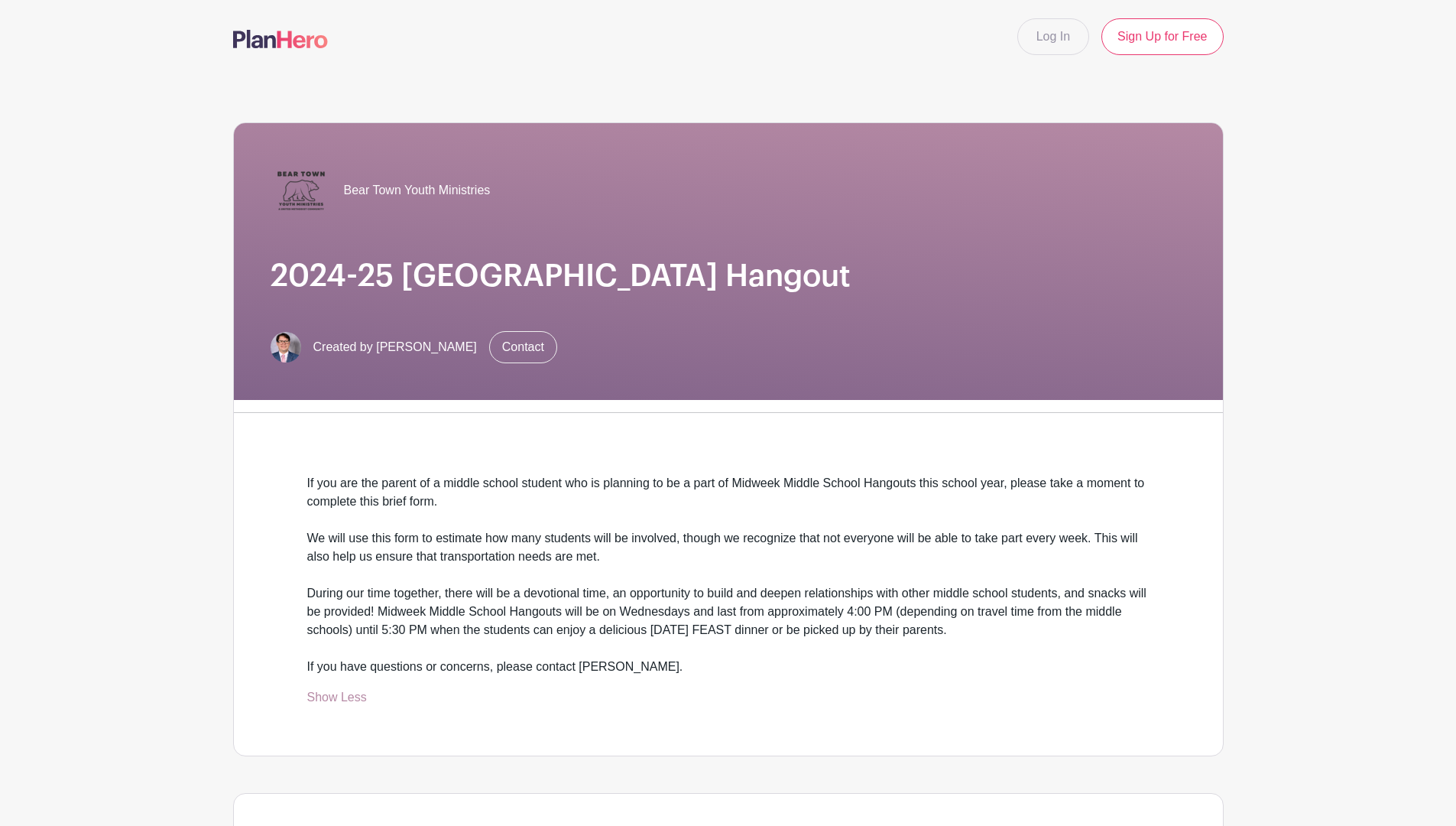
click at [1448, 0] on nav "Log In Sign Up for Free" at bounding box center [728, 37] width 1456 height 73
click at [1044, 657] on div "If you are the parent of a middle school student who is planning to be a part o…" at bounding box center [728, 575] width 842 height 202
click at [215, 132] on main "Log In Sign Up for Free Bear Town Youth Ministries 2024-25 [GEOGRAPHIC_DATA] Ha…" at bounding box center [728, 735] width 1456 height 1470
click at [372, 350] on span "Created by [PERSON_NAME]" at bounding box center [396, 347] width 163 height 18
click at [392, 186] on span "Bear Town Youth Ministries" at bounding box center [417, 190] width 147 height 18
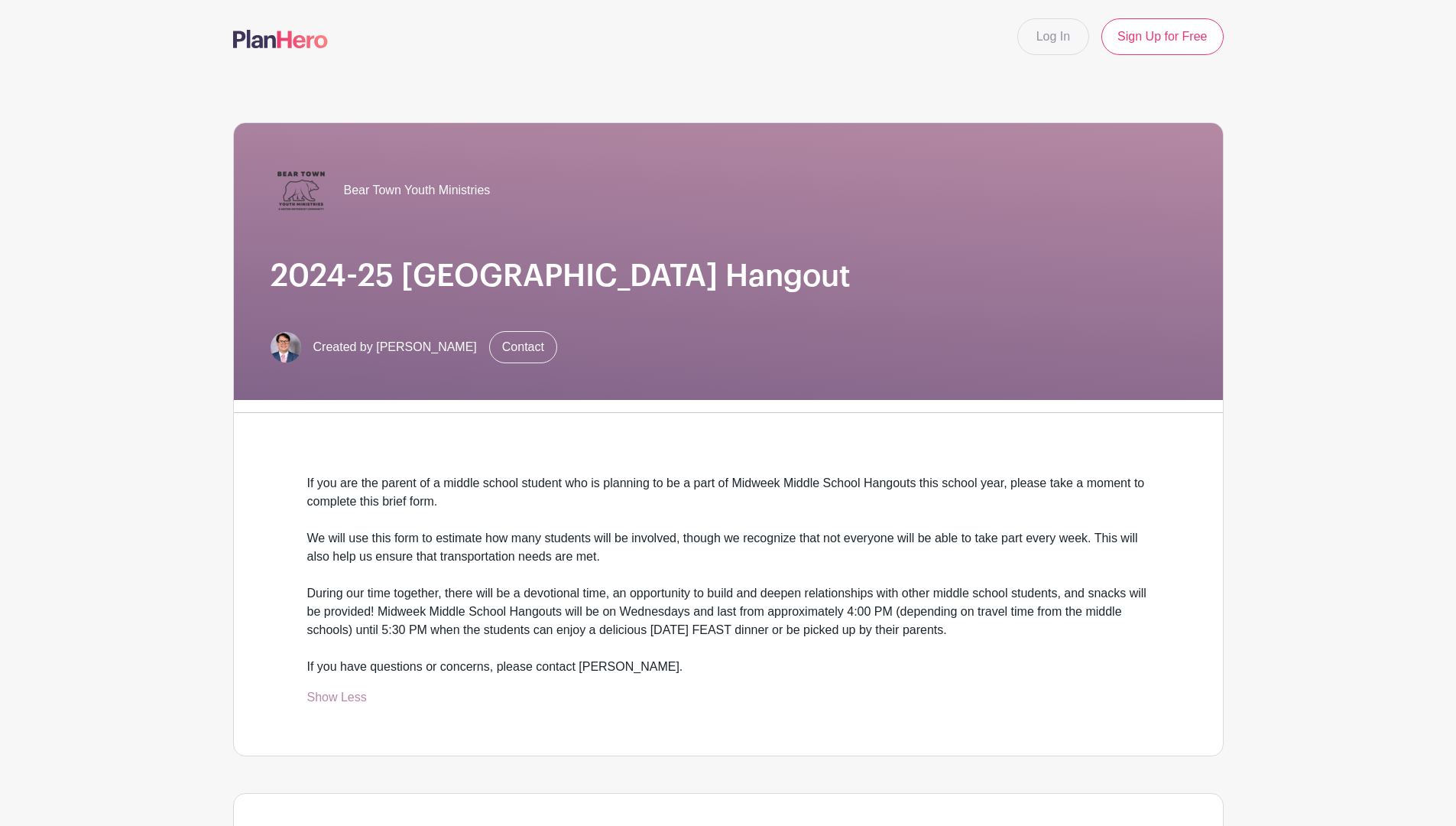
click at [296, 181] on img at bounding box center [301, 190] width 61 height 61
click at [1039, 30] on link "Log In" at bounding box center [1053, 37] width 72 height 37
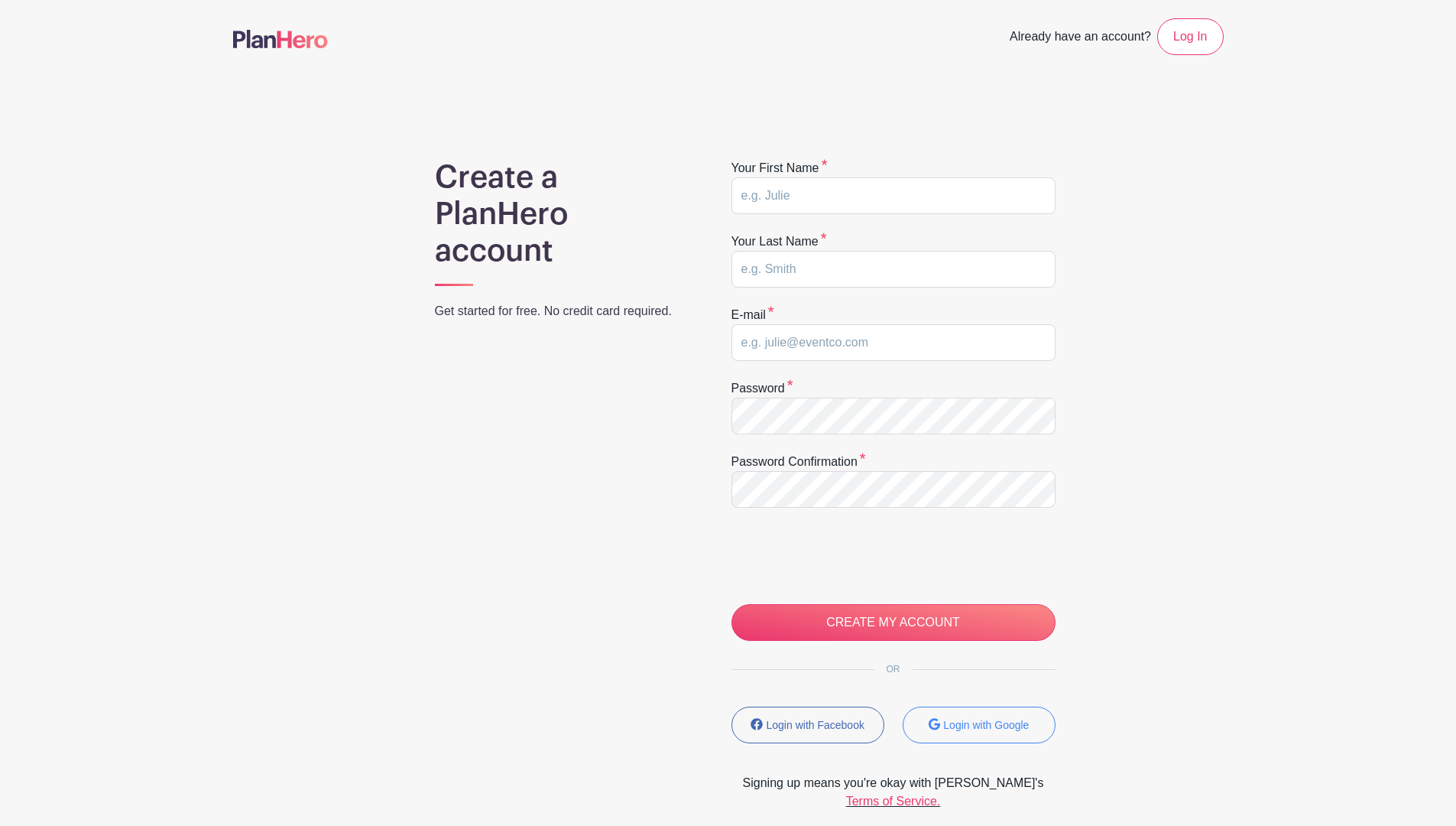
click at [1385, 17] on nav "Already have an account? Log In" at bounding box center [728, 37] width 1456 height 73
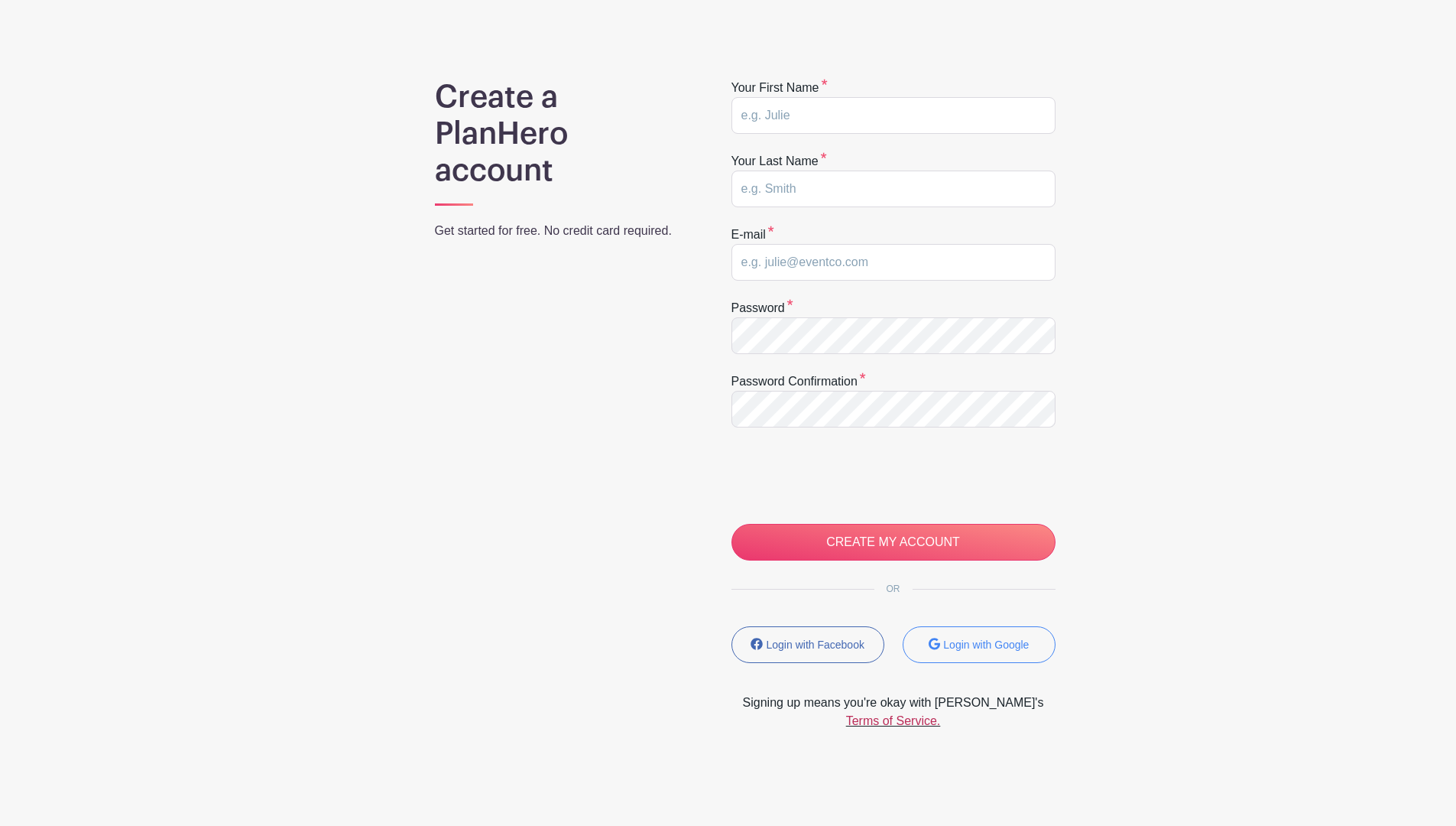
click at [915, 714] on link "Terms of Service." at bounding box center [893, 720] width 95 height 13
